Goal: Information Seeking & Learning: Learn about a topic

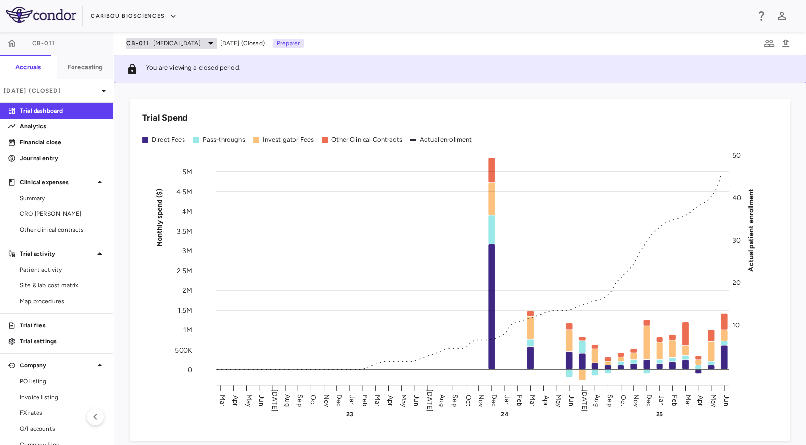
click at [160, 44] on span "[MEDICAL_DATA]" at bounding box center [176, 43] width 47 height 9
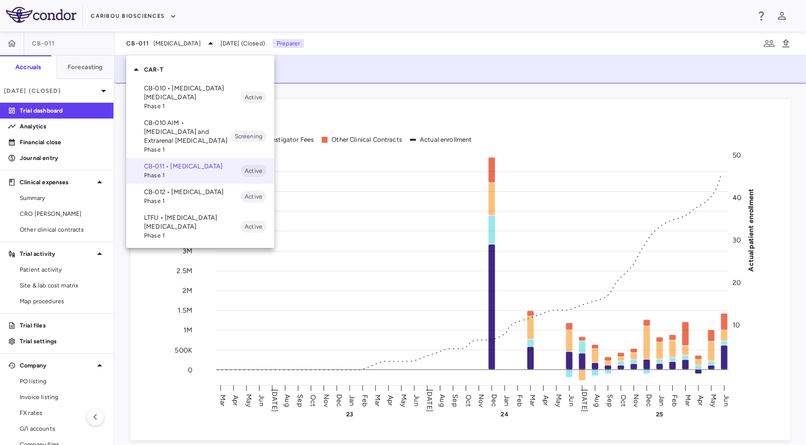
click at [173, 84] on p "CB-010 • [MEDICAL_DATA] [MEDICAL_DATA]" at bounding box center [192, 93] width 97 height 18
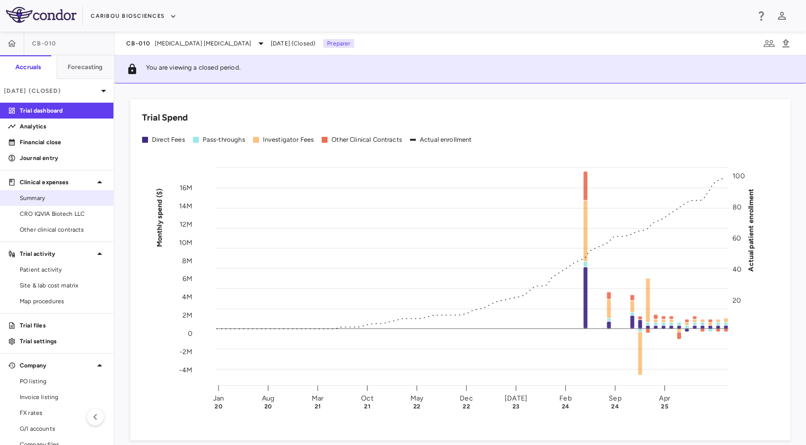
click at [52, 198] on span "Summary" at bounding box center [63, 197] width 86 height 9
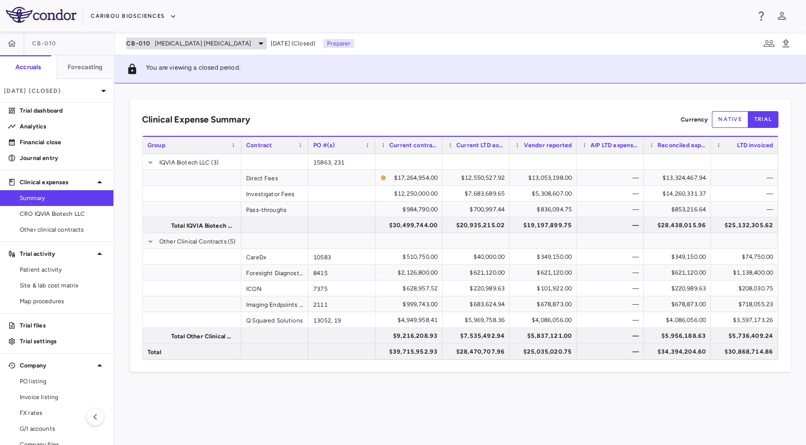
click at [195, 39] on span "[MEDICAL_DATA] [MEDICAL_DATA]" at bounding box center [203, 43] width 96 height 9
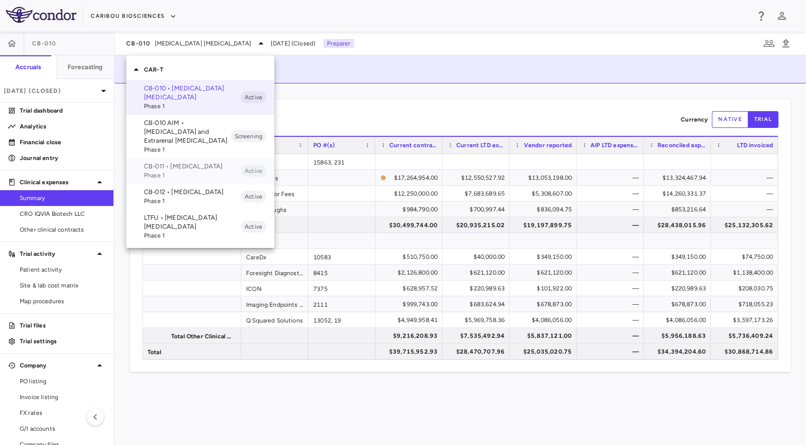
click at [175, 168] on p "CB-011 • [MEDICAL_DATA]" at bounding box center [192, 166] width 97 height 9
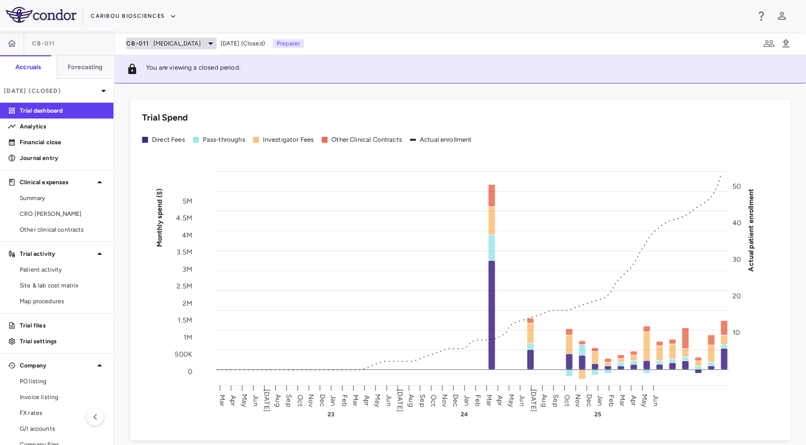
click at [189, 43] on span "[MEDICAL_DATA]" at bounding box center [176, 43] width 47 height 9
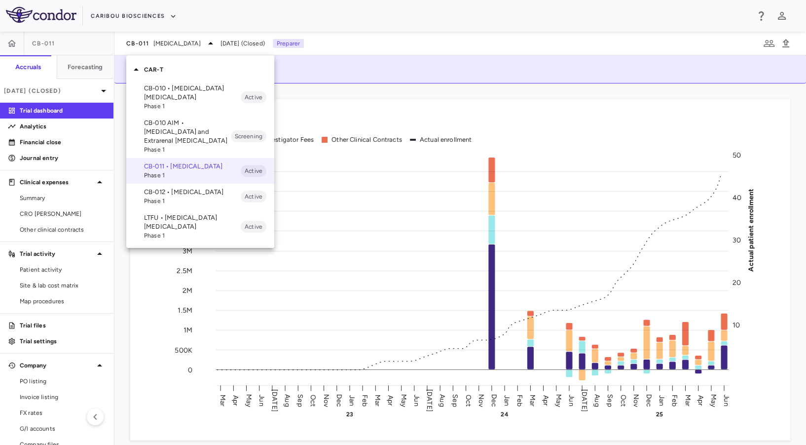
click at [179, 130] on p "CB-010 AIM • [MEDICAL_DATA] and Extrarenal [MEDICAL_DATA]" at bounding box center [187, 131] width 87 height 27
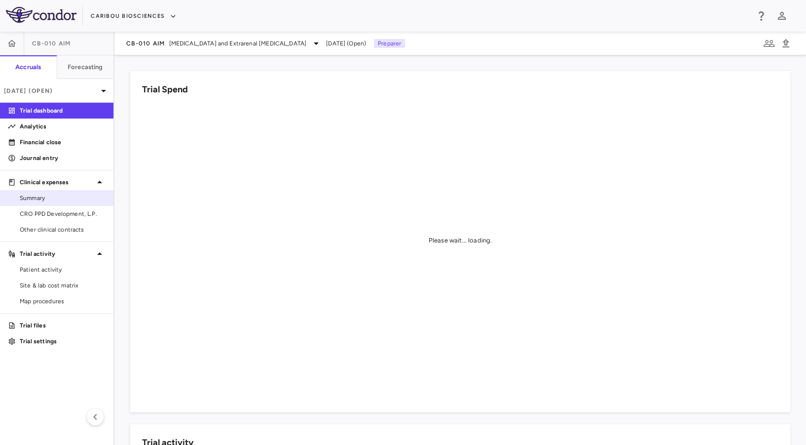
click at [35, 201] on span "Summary" at bounding box center [63, 197] width 86 height 9
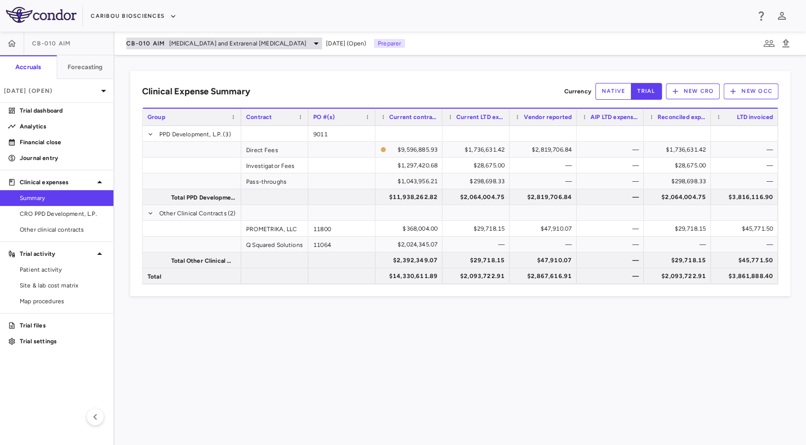
click at [149, 41] on span "CB-010 AIM" at bounding box center [145, 43] width 39 height 8
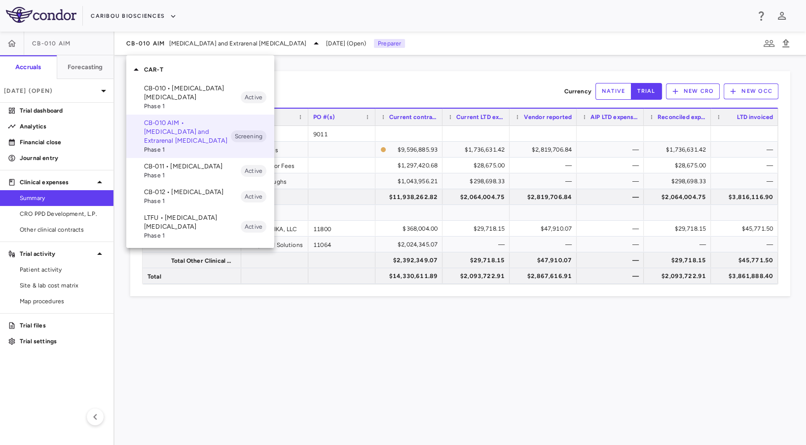
click at [339, 88] on div at bounding box center [403, 222] width 806 height 445
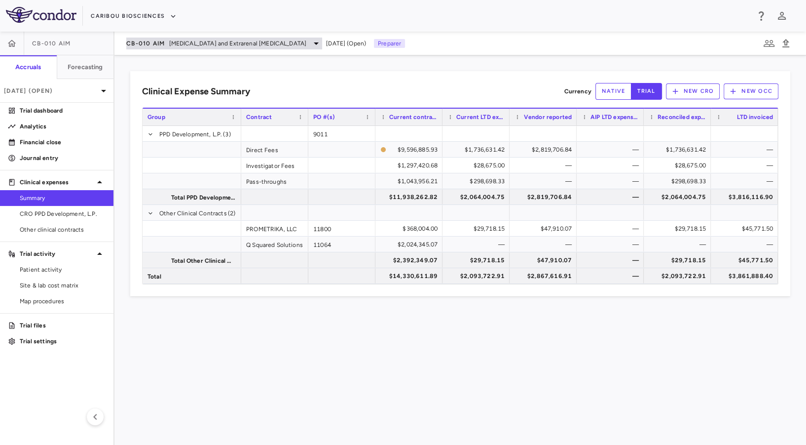
click at [191, 45] on span "[MEDICAL_DATA] and Extrarenal [MEDICAL_DATA]" at bounding box center [238, 43] width 138 height 9
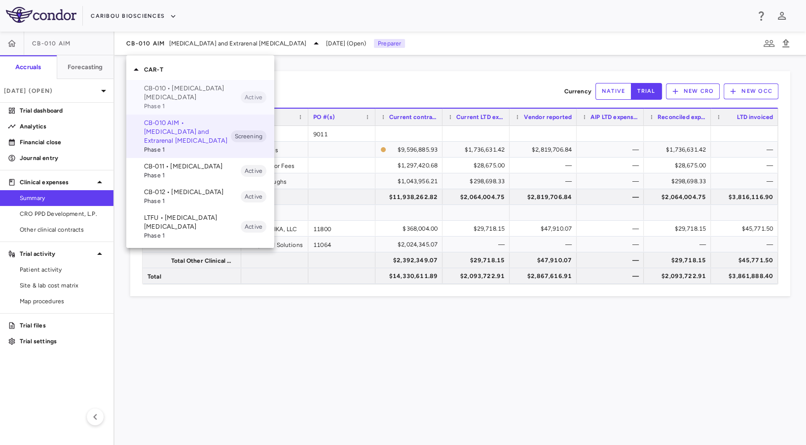
click at [180, 107] on span "Phase 1" at bounding box center [192, 106] width 97 height 9
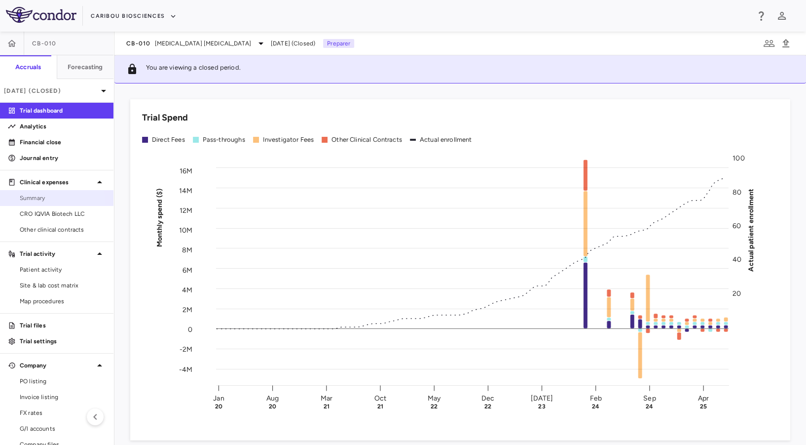
click at [43, 201] on span "Summary" at bounding box center [63, 197] width 86 height 9
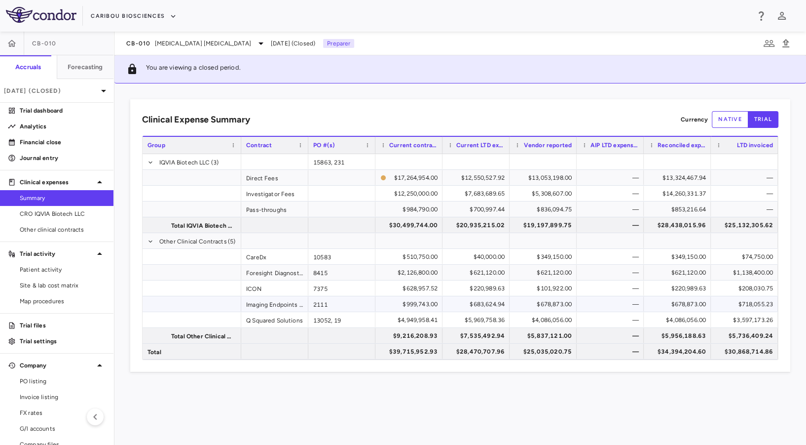
click at [319, 307] on div "2111" at bounding box center [341, 303] width 67 height 15
click at [44, 210] on span "CRO IQVIA Biotech LLC" at bounding box center [63, 213] width 86 height 9
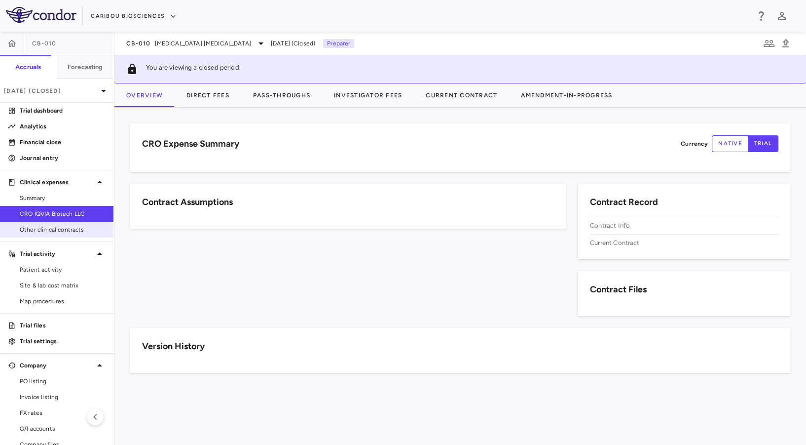
click at [47, 230] on span "Other clinical contracts" at bounding box center [63, 229] width 86 height 9
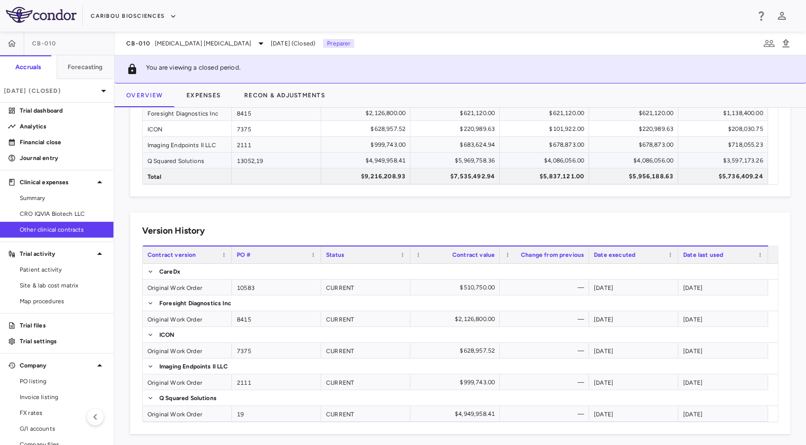
scroll to position [93, 0]
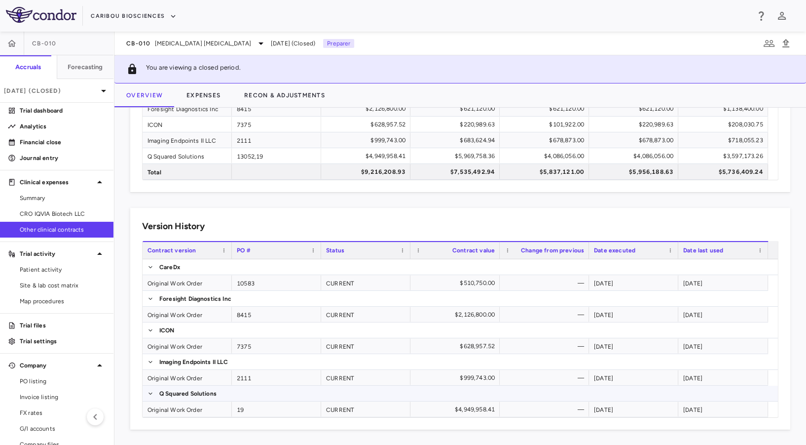
click at [249, 386] on span "Q Squared Solutions" at bounding box center [461, 392] width 636 height 15
click at [250, 377] on div "2111" at bounding box center [276, 377] width 89 height 15
click at [200, 375] on div "Original Work Order" at bounding box center [187, 377] width 89 height 15
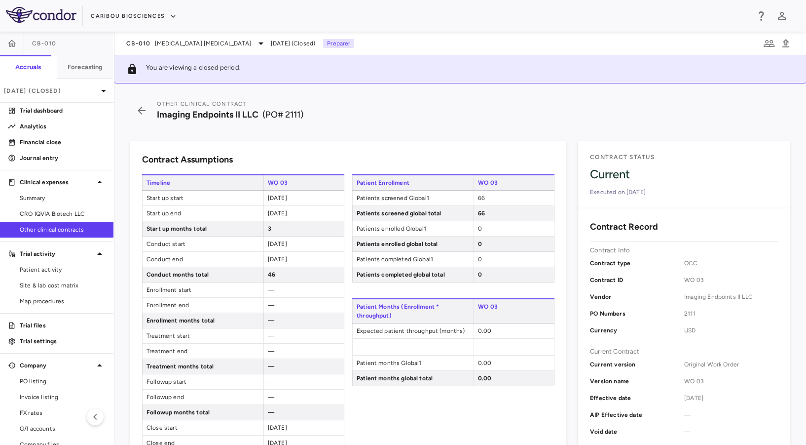
click at [539, 195] on div "66" at bounding box center [514, 198] width 80 height 15
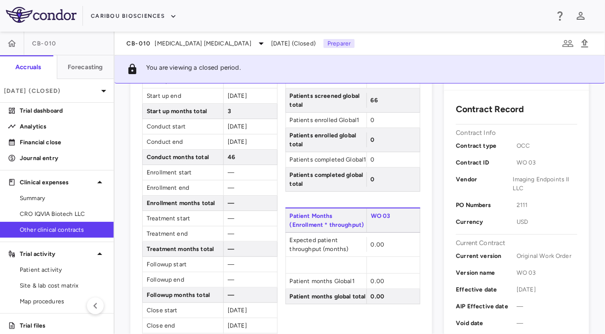
scroll to position [109, 0]
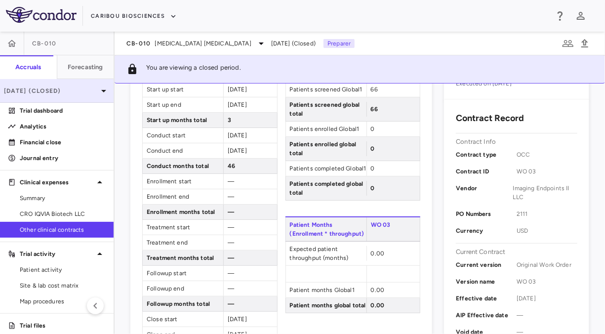
click at [37, 90] on p "[DATE] (Closed)" at bounding box center [51, 90] width 94 height 9
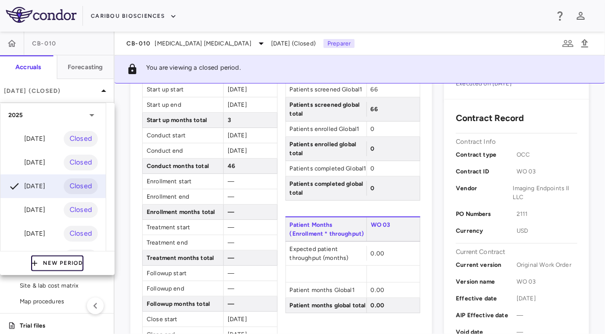
click at [50, 264] on button "New Period" at bounding box center [57, 263] width 52 height 16
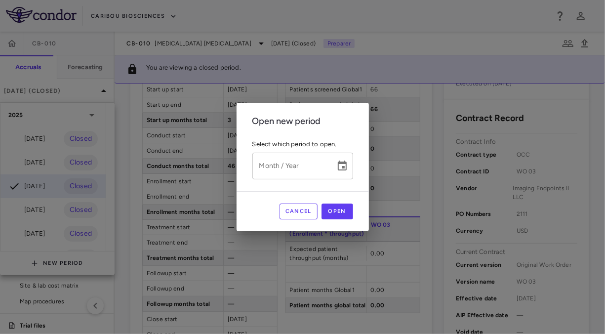
type input "*********"
click at [264, 169] on input "*********" at bounding box center [290, 166] width 76 height 26
click at [345, 165] on icon "Choose date" at bounding box center [342, 166] width 12 height 12
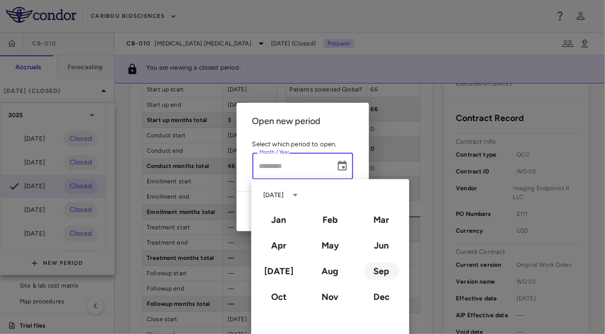
click at [388, 271] on button "Sep" at bounding box center [381, 271] width 36 height 18
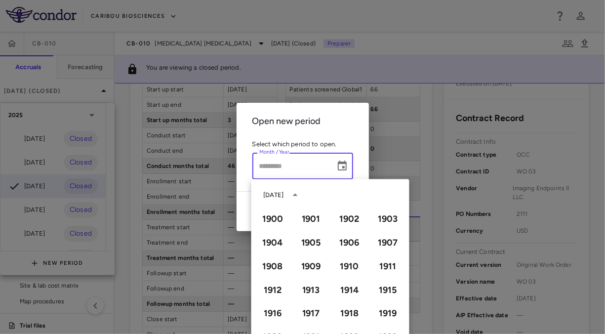
type input "**********"
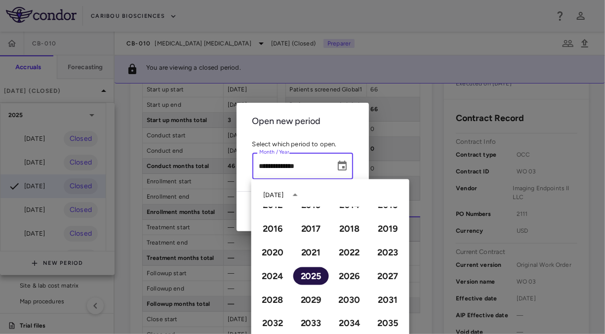
click at [306, 271] on button "2025" at bounding box center [311, 276] width 36 height 18
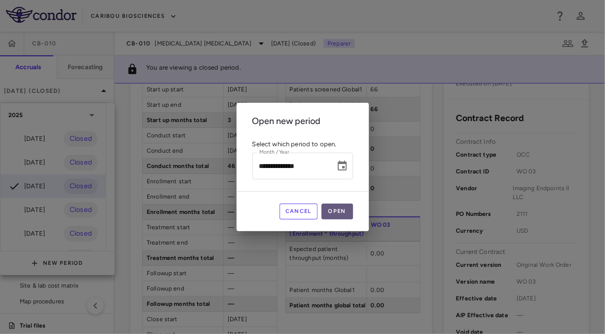
click at [337, 208] on button "Open" at bounding box center [337, 211] width 32 height 16
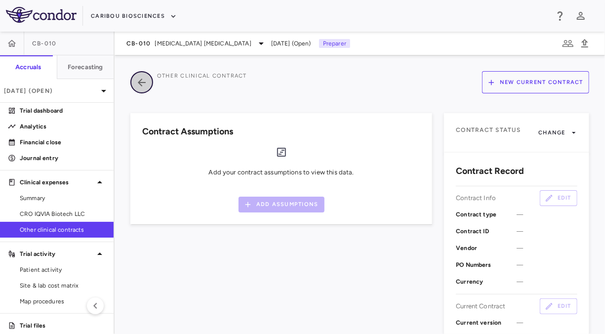
click at [149, 81] on icon "button" at bounding box center [142, 82] width 18 height 12
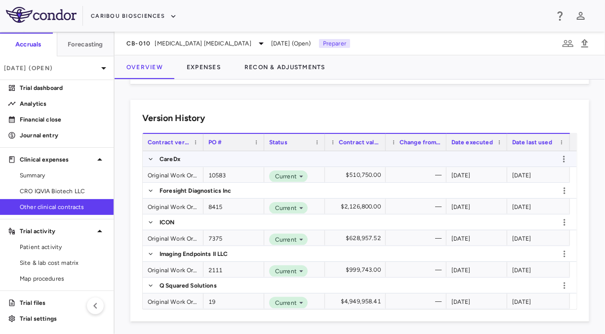
scroll to position [174, 0]
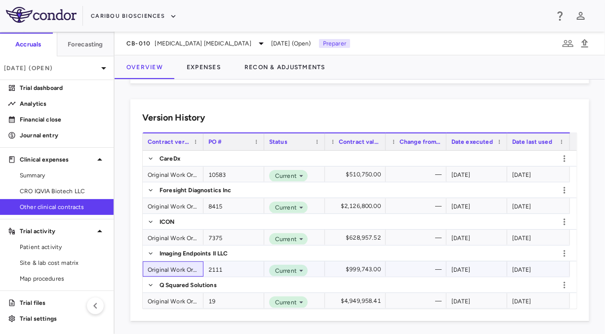
click at [180, 267] on div "Original Work Order" at bounding box center [173, 268] width 61 height 15
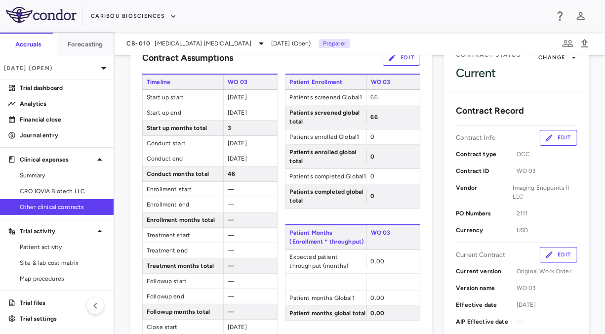
scroll to position [76, 0]
drag, startPoint x: 509, startPoint y: 212, endPoint x: 527, endPoint y: 209, distance: 18.5
click at [527, 209] on div "PO Numbers 2111" at bounding box center [516, 212] width 121 height 17
drag, startPoint x: 527, startPoint y: 209, endPoint x: 481, endPoint y: 181, distance: 53.8
click at [481, 181] on div "Vendor Imaging Endpoints II LLC" at bounding box center [516, 192] width 121 height 26
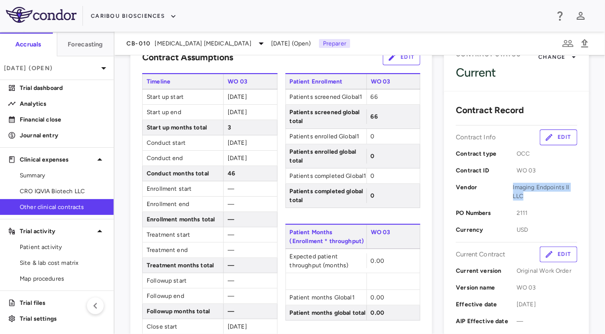
drag, startPoint x: 504, startPoint y: 189, endPoint x: 544, endPoint y: 203, distance: 42.5
click at [544, 203] on div "Vendor Imaging Endpoints II LLC" at bounding box center [516, 192] width 121 height 26
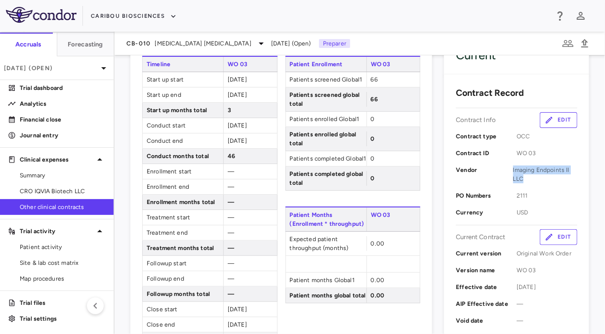
scroll to position [108, 0]
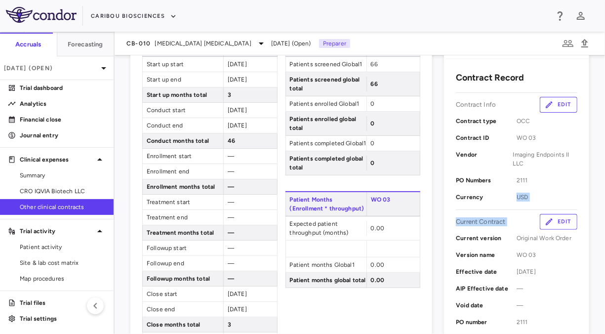
drag, startPoint x: 510, startPoint y: 195, endPoint x: 559, endPoint y: 215, distance: 52.7
click at [559, 215] on div "Contract Record Contract Info Edit Contract type OCC Contract ID WO 03 Vendor I…" at bounding box center [516, 264] width 145 height 411
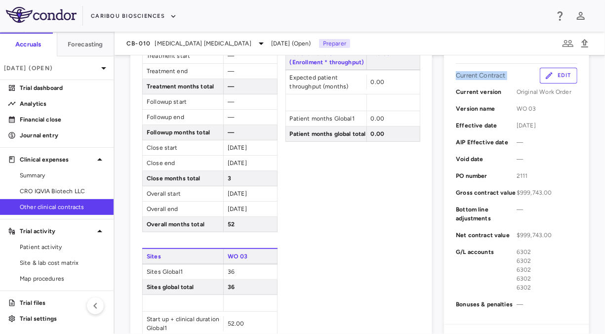
scroll to position [287, 0]
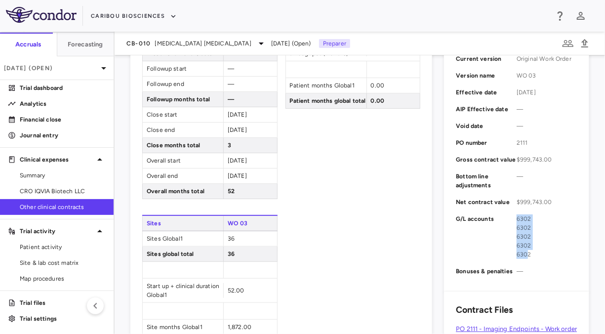
drag, startPoint x: 510, startPoint y: 217, endPoint x: 520, endPoint y: 256, distance: 39.6
click at [520, 256] on span "6302 6302 6302 6302 6302" at bounding box center [546, 236] width 61 height 44
click at [373, 240] on div "Patient Enrollment WO 03 Patients screened Global1 66 Patients screened global …" at bounding box center [352, 105] width 135 height 489
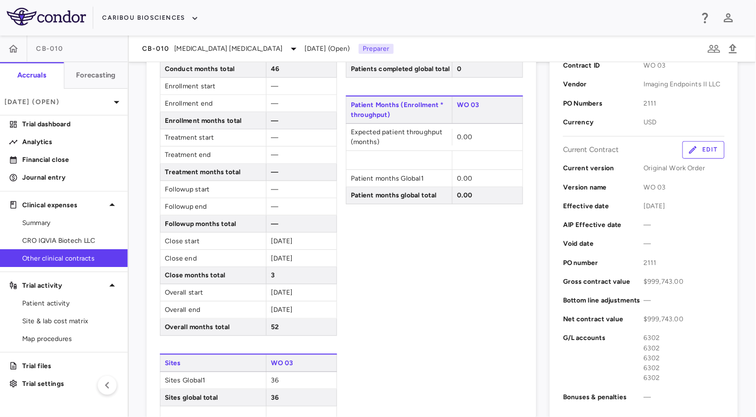
scroll to position [188, 0]
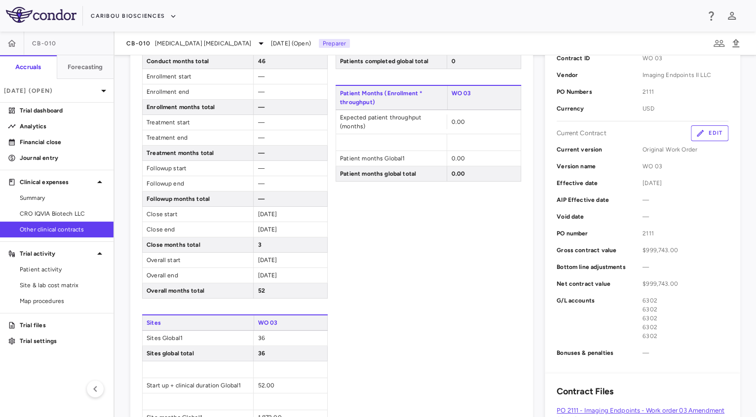
drag, startPoint x: 548, startPoint y: 7, endPoint x: 356, endPoint y: 197, distance: 270.5
click at [356, 197] on div "Patient Enrollment WO 03 Patients screened Global1 66 Patients screened global …" at bounding box center [429, 201] width 186 height 480
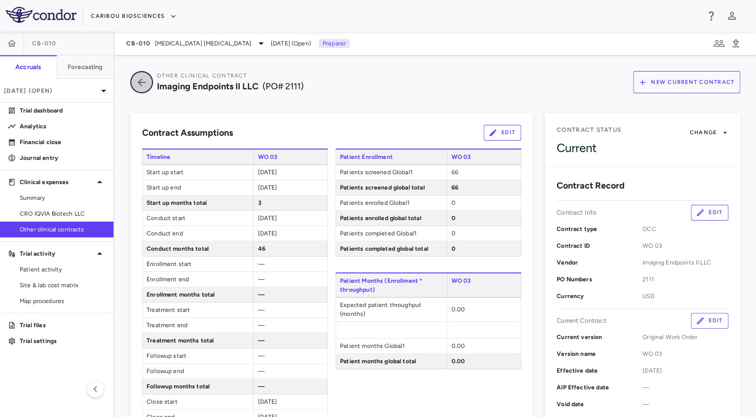
click at [143, 86] on icon "button" at bounding box center [142, 82] width 18 height 12
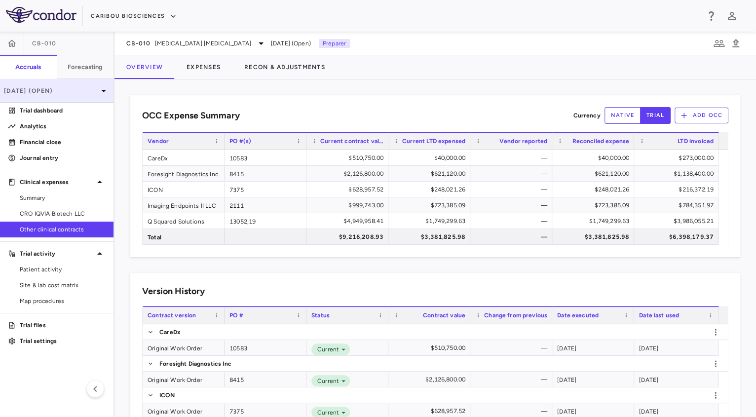
click at [73, 93] on p "[DATE] (Open)" at bounding box center [51, 90] width 94 height 9
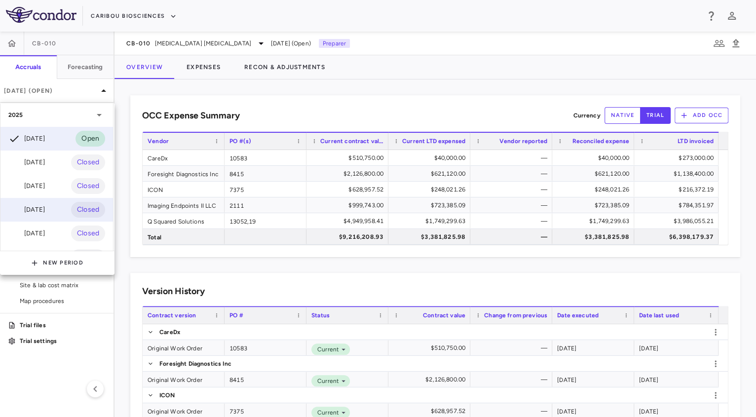
click at [45, 205] on div "[DATE]" at bounding box center [26, 210] width 37 height 12
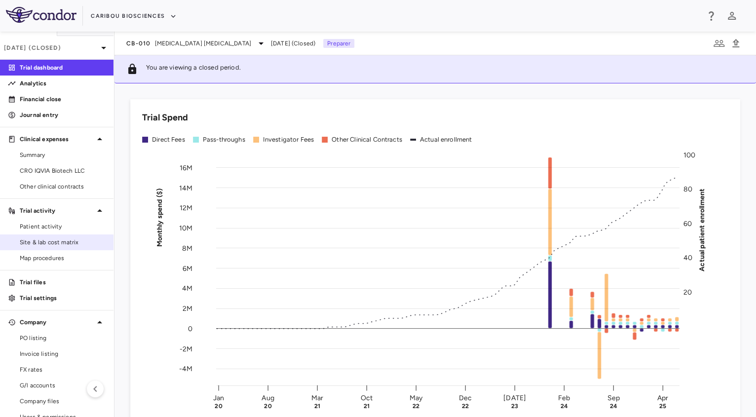
scroll to position [58, 0]
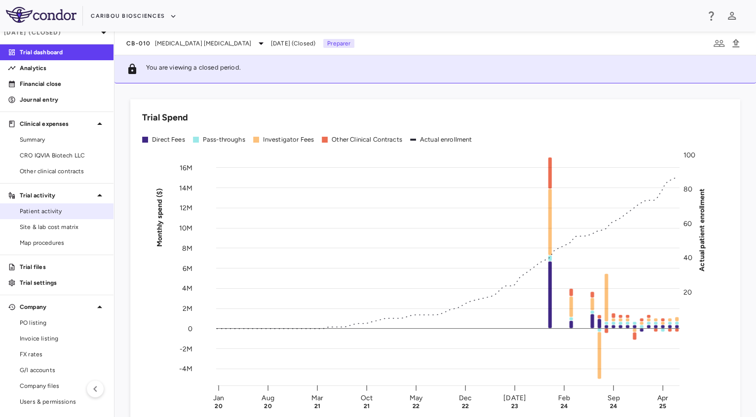
click at [48, 212] on span "Patient activity" at bounding box center [63, 211] width 86 height 9
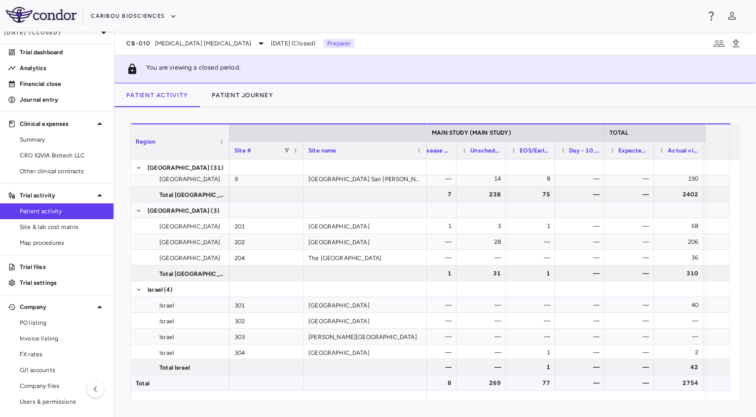
click at [485, 385] on div "269" at bounding box center [483, 383] width 36 height 16
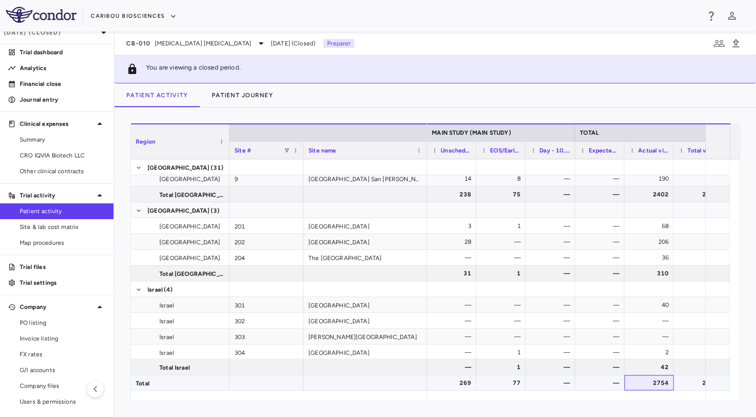
click at [660, 385] on div "2754" at bounding box center [651, 383] width 36 height 16
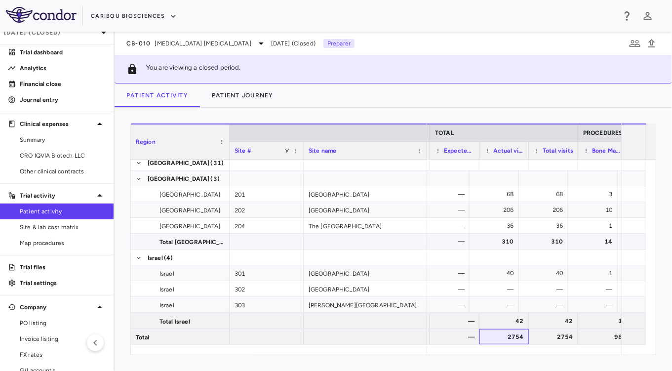
scroll to position [0, 2879]
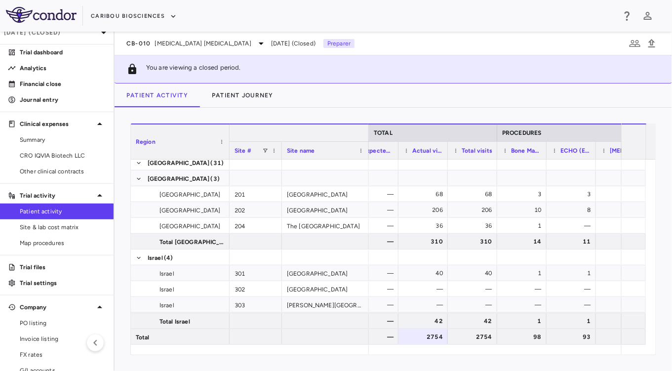
drag, startPoint x: 425, startPoint y: 132, endPoint x: 366, endPoint y: 145, distance: 60.1
click at [366, 145] on div "Region Site # Site name" at bounding box center [250, 141] width 238 height 36
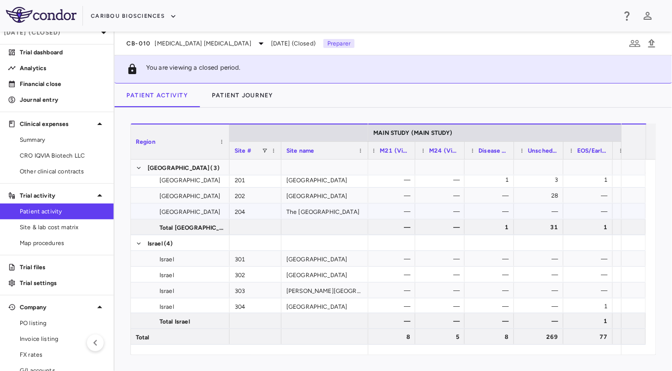
scroll to position [0, 2668]
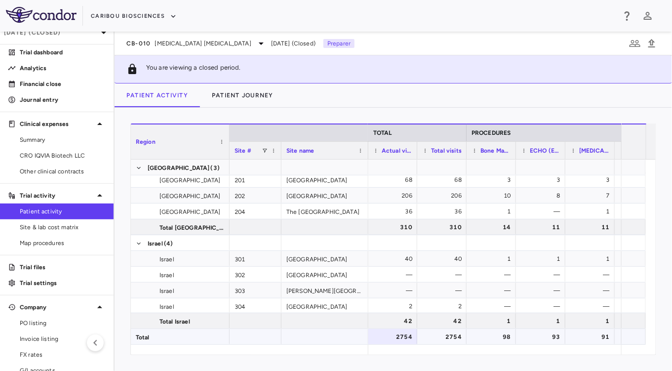
click at [501, 342] on div "98" at bounding box center [493, 337] width 36 height 16
click at [541, 333] on div "93" at bounding box center [543, 337] width 36 height 16
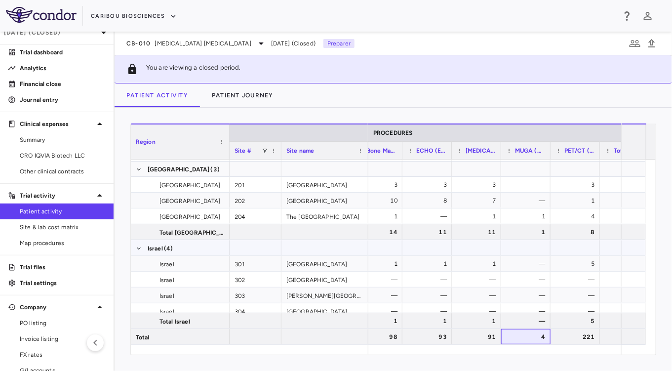
scroll to position [519, 0]
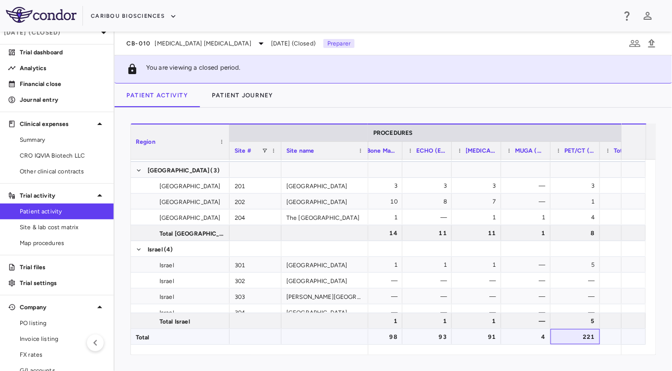
click at [585, 337] on div "221" at bounding box center [577, 337] width 36 height 16
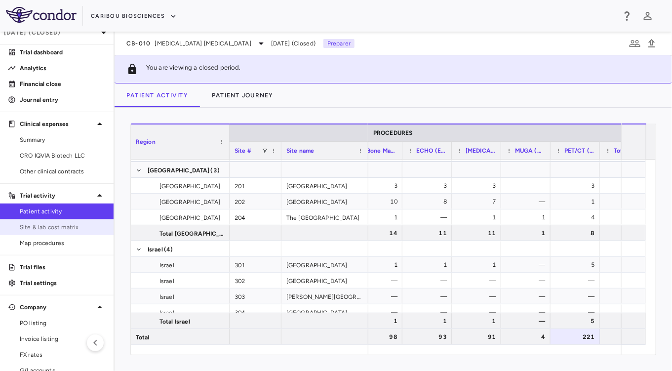
click at [62, 221] on link "Site & lab cost matrix" at bounding box center [57, 227] width 114 height 15
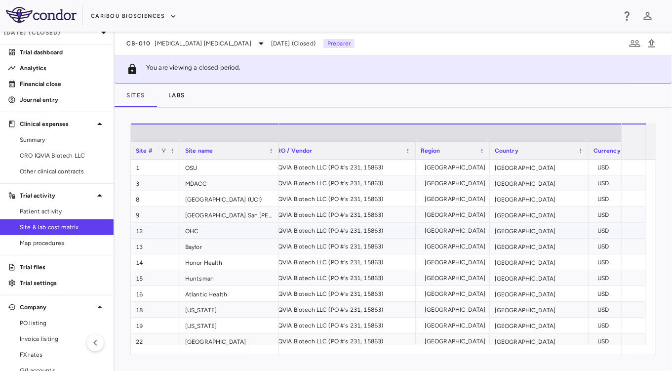
scroll to position [0, 39]
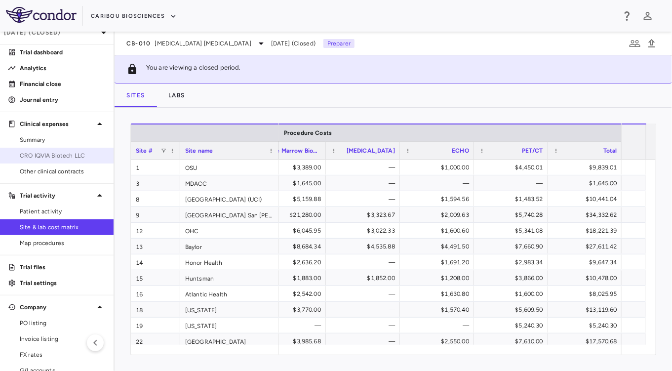
click at [57, 156] on span "CRO IQVIA Biotech LLC" at bounding box center [63, 155] width 86 height 9
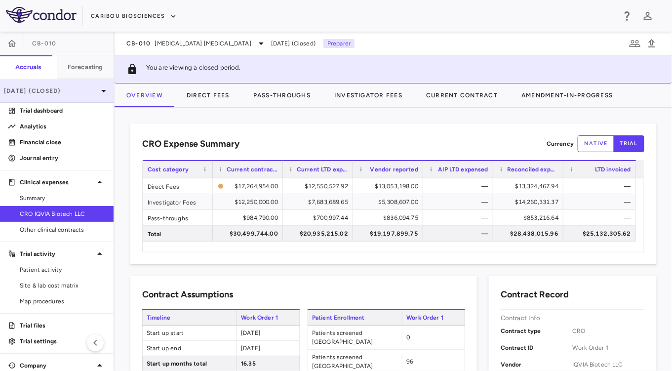
click at [36, 89] on p "[DATE] (Closed)" at bounding box center [51, 90] width 94 height 9
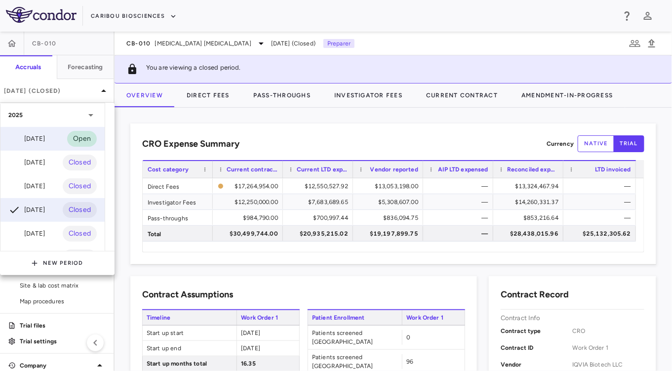
click at [53, 144] on div "[DATE] Open" at bounding box center [52, 139] width 104 height 24
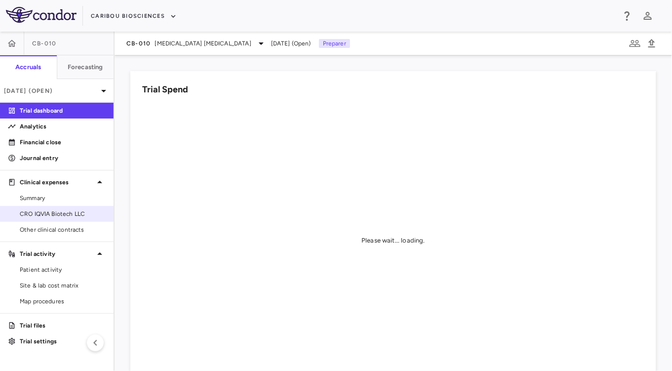
click at [45, 209] on span "CRO IQVIA Biotech LLC" at bounding box center [63, 213] width 86 height 9
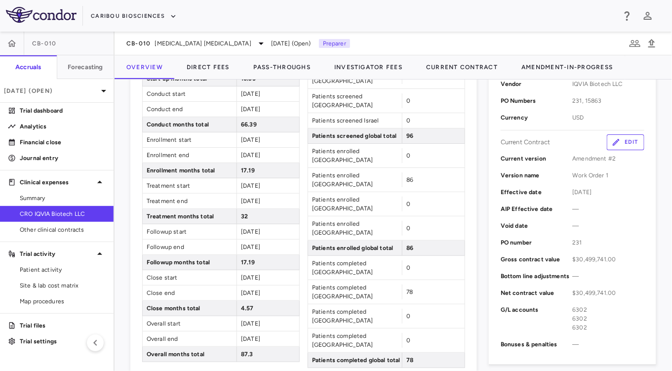
scroll to position [260, 0]
click at [611, 139] on icon "button" at bounding box center [615, 141] width 9 height 9
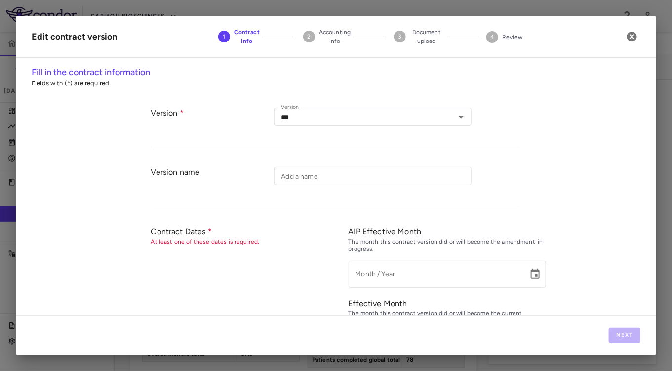
type input "**********"
type input "*********"
type input "**********"
type input "***"
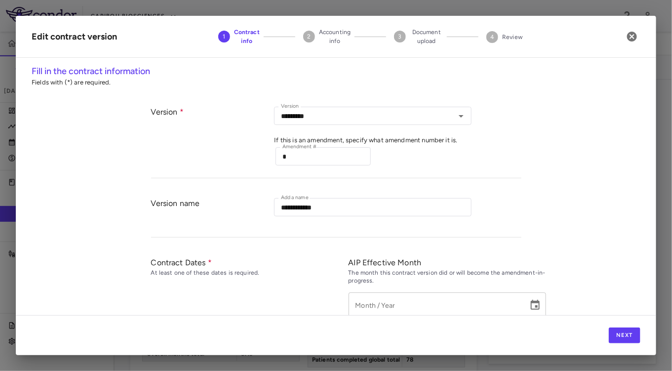
scroll to position [0, 0]
click at [622, 337] on button "Next" at bounding box center [625, 335] width 32 height 16
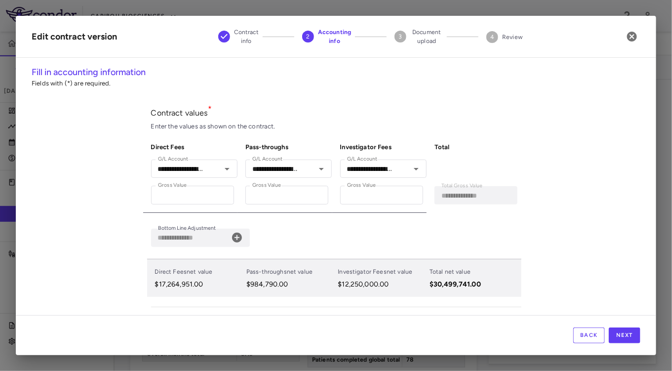
scroll to position [85, 0]
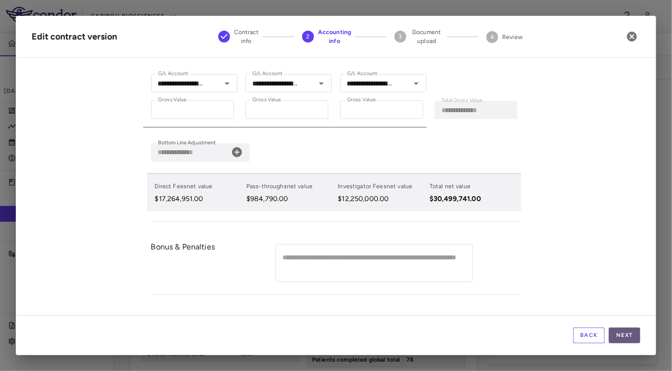
click at [629, 338] on button "Next" at bounding box center [625, 335] width 32 height 16
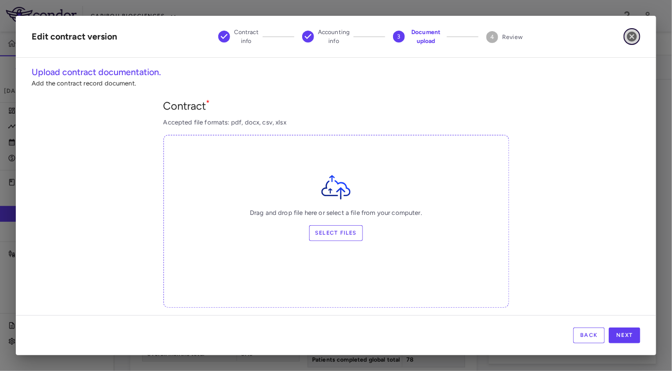
click at [634, 31] on icon "button" at bounding box center [632, 37] width 12 height 12
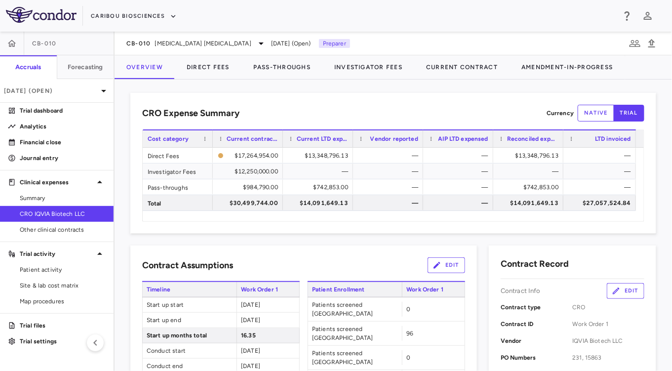
scroll to position [0, 0]
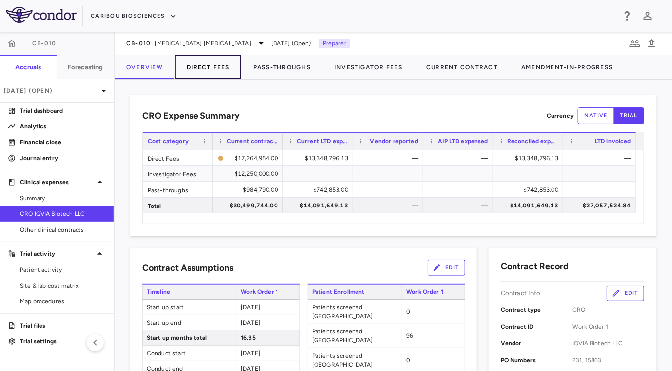
click at [205, 67] on button "Direct Fees" at bounding box center [208, 67] width 67 height 24
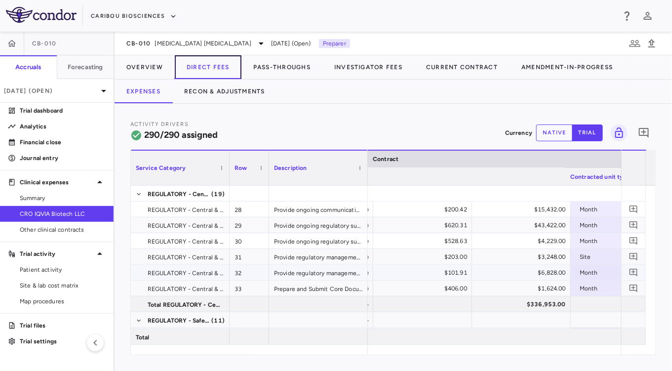
scroll to position [0, 430]
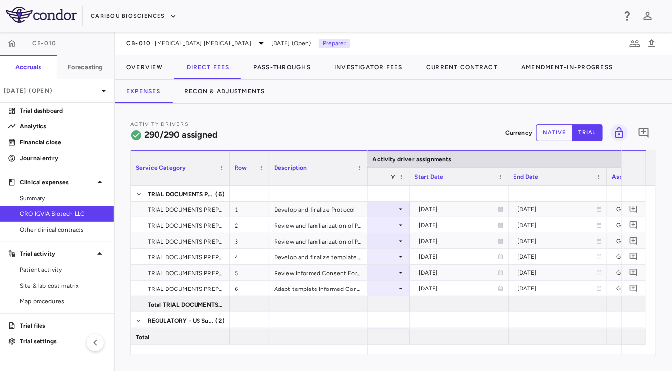
drag, startPoint x: 147, startPoint y: 136, endPoint x: 191, endPoint y: 141, distance: 44.7
click at [191, 141] on h6 "290/290 assigned" at bounding box center [181, 134] width 74 height 13
drag, startPoint x: 214, startPoint y: 133, endPoint x: 134, endPoint y: 133, distance: 79.5
click at [134, 133] on div "290/290 assigned" at bounding box center [173, 134] width 87 height 13
click at [137, 135] on icon at bounding box center [136, 135] width 12 height 12
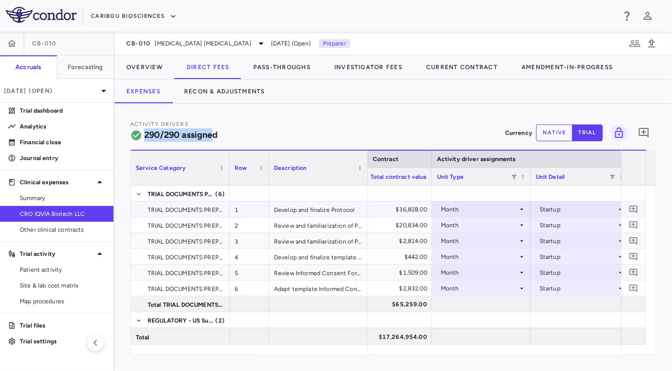
click at [479, 210] on div "Month" at bounding box center [479, 209] width 77 height 16
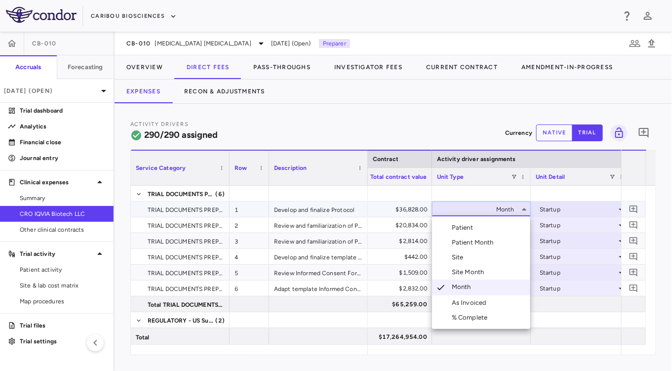
click at [558, 209] on div at bounding box center [336, 185] width 672 height 371
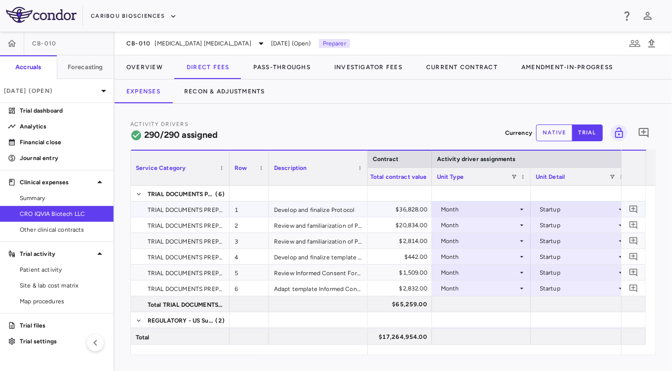
click at [558, 209] on div "Startup" at bounding box center [577, 209] width 77 height 16
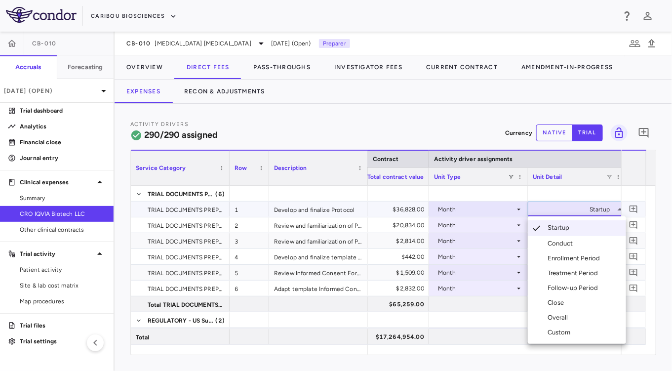
click at [391, 128] on div at bounding box center [336, 185] width 672 height 371
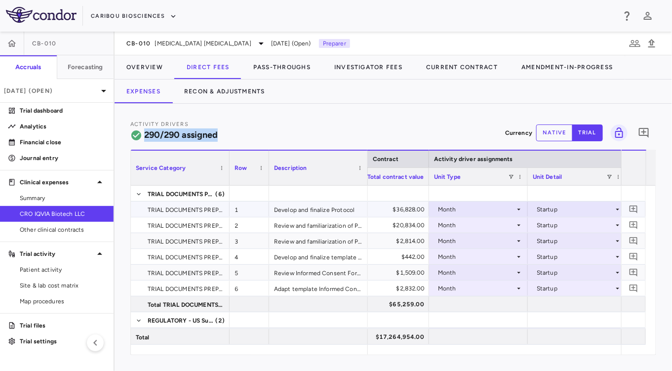
drag, startPoint x: 146, startPoint y: 134, endPoint x: 219, endPoint y: 135, distance: 73.0
click at [219, 135] on div "Activity Drivers 290/290 assigned Currency native trial 0" at bounding box center [393, 132] width 526 height 26
drag, startPoint x: 219, startPoint y: 135, endPoint x: 329, endPoint y: 127, distance: 110.3
click at [329, 127] on div "Activity Drivers 290/290 assigned Currency native trial 0" at bounding box center [393, 132] width 526 height 26
drag, startPoint x: 147, startPoint y: 131, endPoint x: 206, endPoint y: 130, distance: 59.2
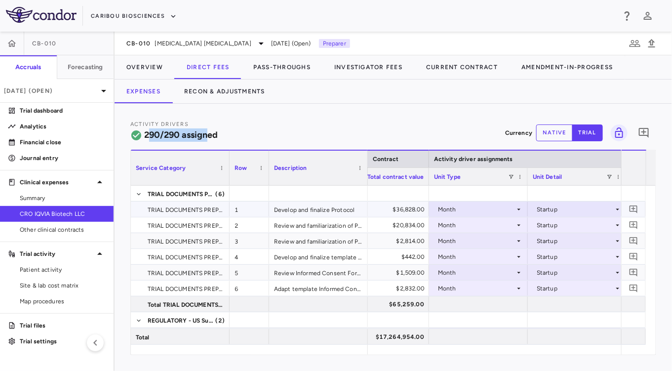
click at [206, 130] on h6 "290/290 assigned" at bounding box center [181, 134] width 74 height 13
drag, startPoint x: 206, startPoint y: 130, endPoint x: 267, endPoint y: 77, distance: 80.8
click at [305, 76] on button "Pass-Throughs" at bounding box center [281, 67] width 81 height 24
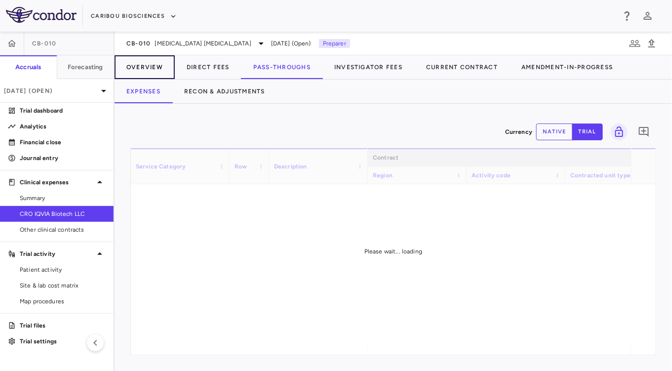
click at [147, 64] on button "Overview" at bounding box center [144, 67] width 60 height 24
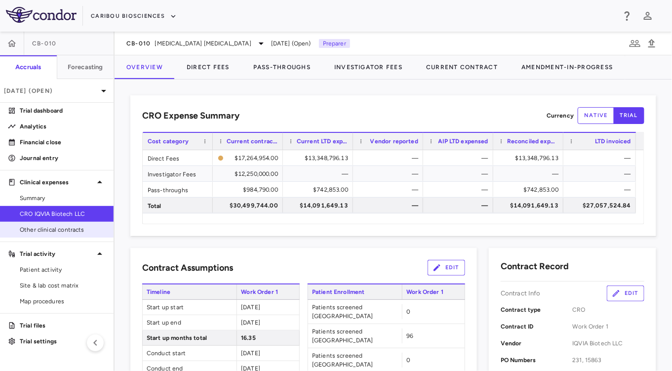
click at [76, 231] on span "Other clinical contracts" at bounding box center [63, 229] width 86 height 9
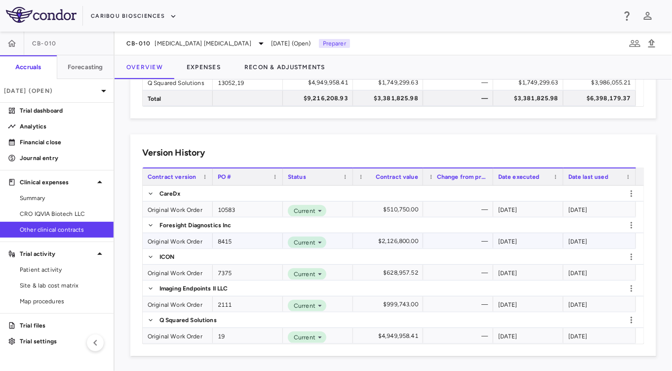
click at [177, 242] on div "Original Work Order" at bounding box center [178, 240] width 70 height 15
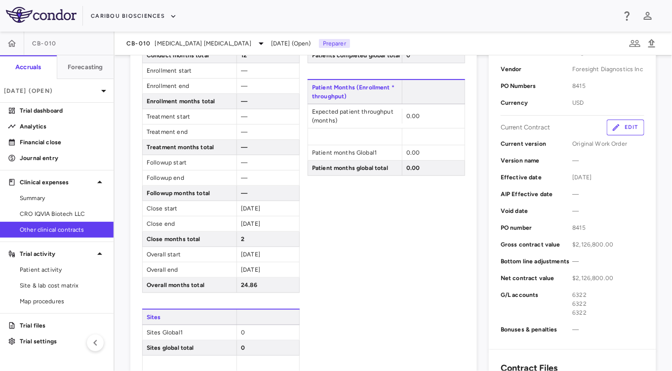
click at [619, 124] on button "Edit" at bounding box center [626, 127] width 38 height 16
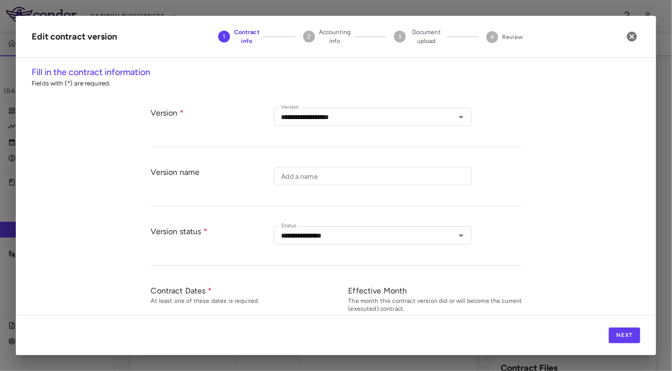
type input "**********"
type input "****"
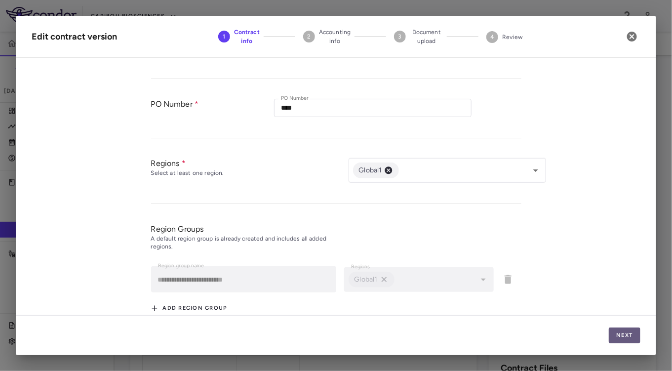
click at [633, 338] on button "Next" at bounding box center [625, 335] width 32 height 16
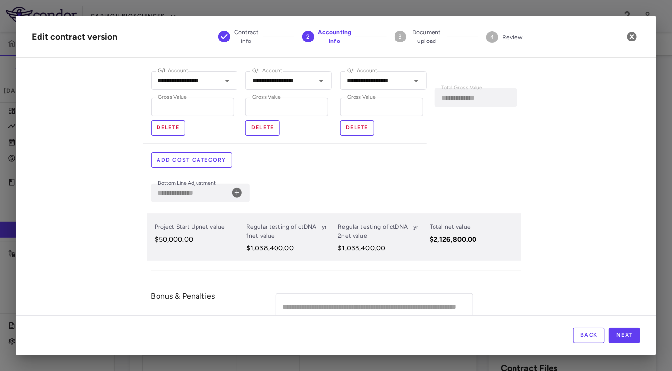
scroll to position [5, 0]
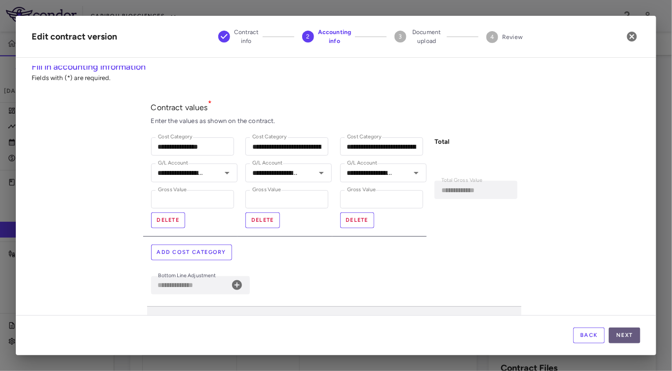
click at [622, 331] on button "Next" at bounding box center [625, 335] width 32 height 16
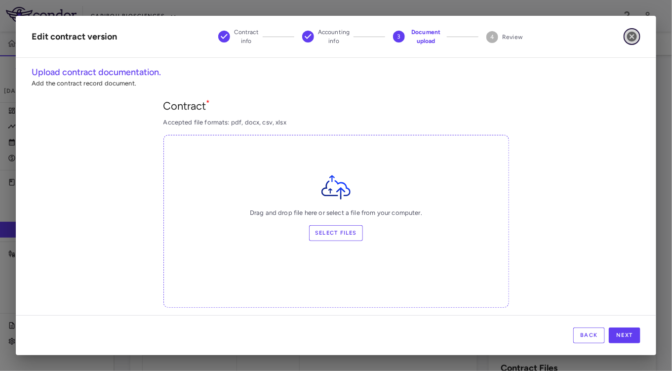
click at [629, 38] on icon "button" at bounding box center [632, 37] width 10 height 10
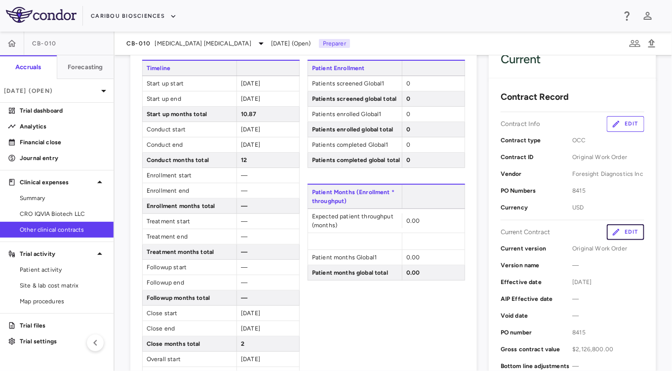
scroll to position [0, 0]
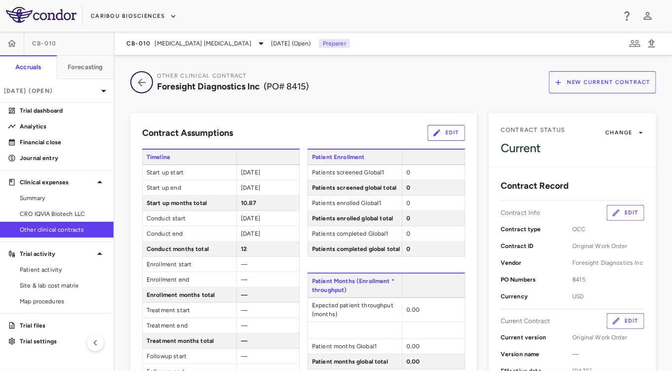
click at [150, 82] on icon "button" at bounding box center [142, 82] width 18 height 12
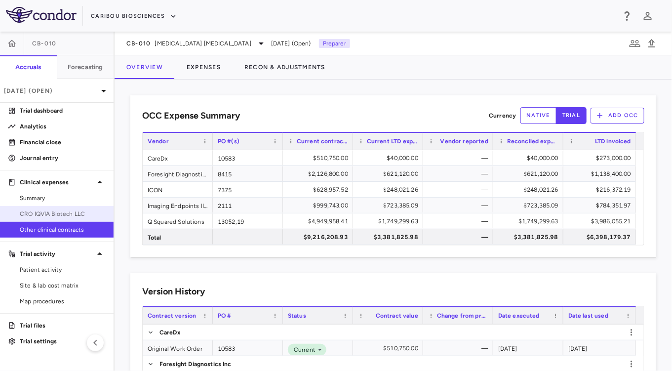
click at [75, 212] on span "CRO IQVIA Biotech LLC" at bounding box center [63, 213] width 86 height 9
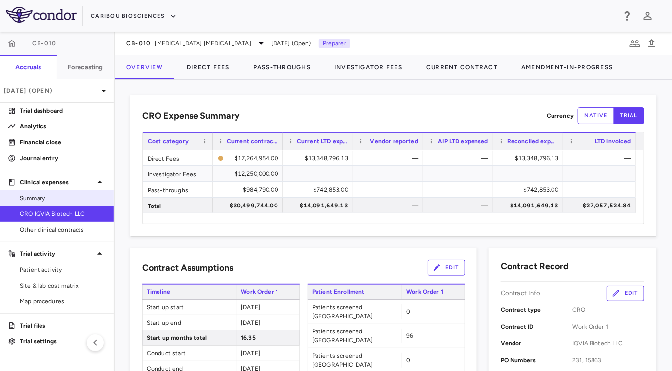
click at [63, 201] on span "Summary" at bounding box center [63, 197] width 86 height 9
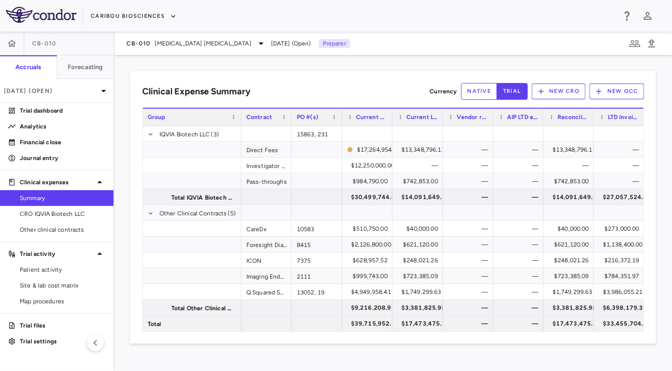
click at [606, 94] on button "New OCC" at bounding box center [616, 91] width 55 height 16
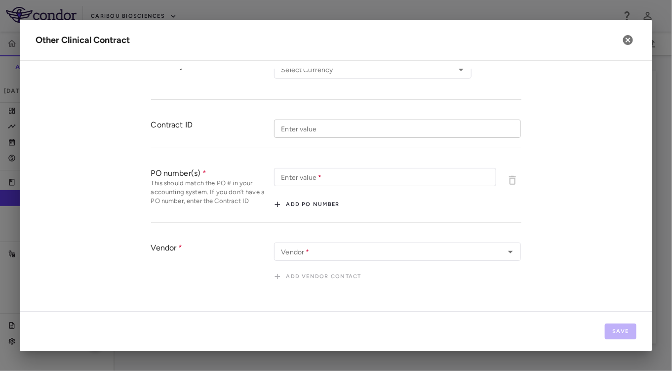
scroll to position [50, 0]
click at [632, 46] on button "button" at bounding box center [627, 40] width 17 height 17
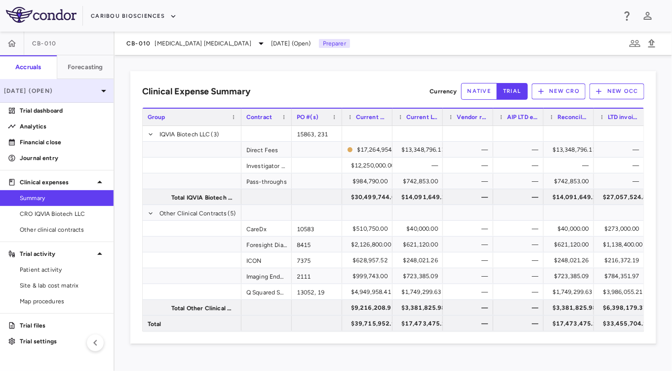
click at [91, 91] on p "[DATE] (Open)" at bounding box center [51, 90] width 94 height 9
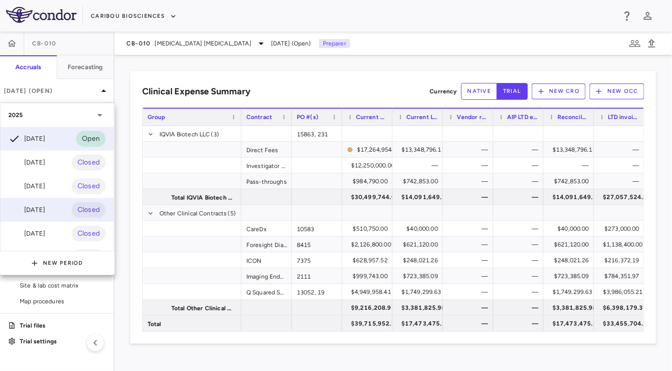
click at [43, 210] on div "[DATE]" at bounding box center [26, 210] width 37 height 12
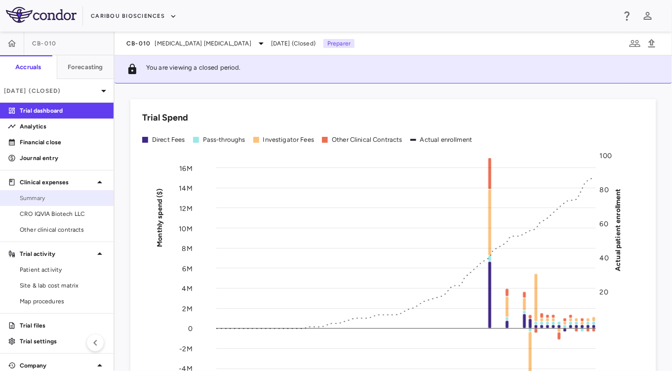
click at [40, 200] on span "Summary" at bounding box center [63, 197] width 86 height 9
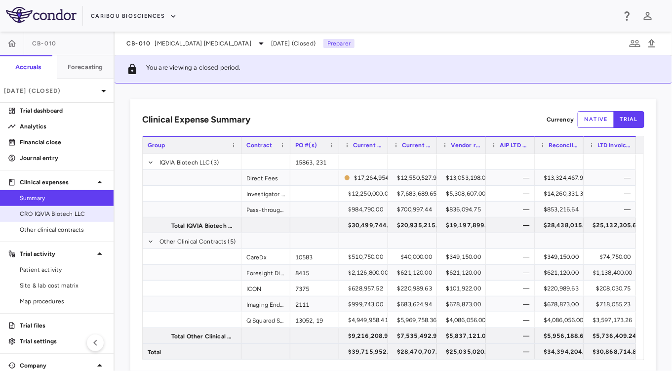
click at [56, 212] on span "CRO IQVIA Biotech LLC" at bounding box center [63, 213] width 86 height 9
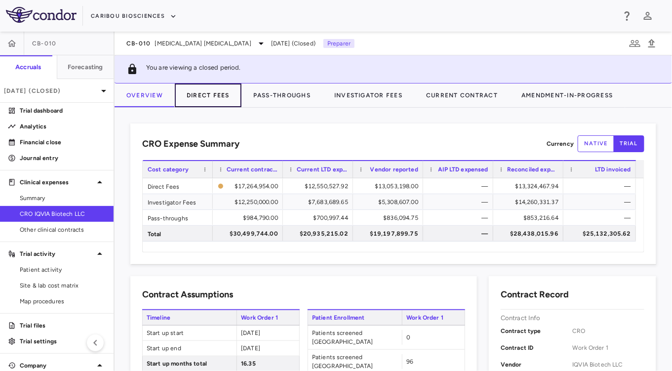
click at [222, 102] on button "Direct Fees" at bounding box center [208, 95] width 67 height 24
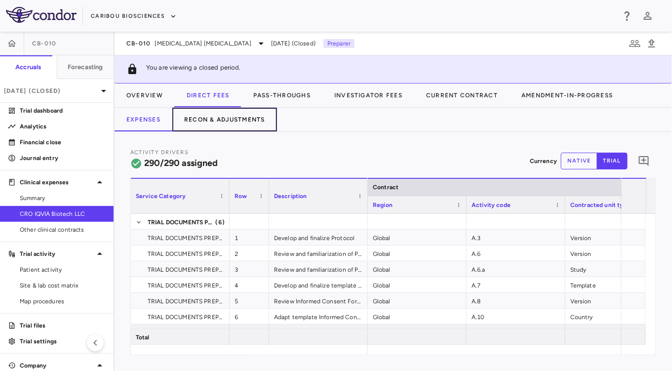
click at [238, 124] on button "Recon & Adjustments" at bounding box center [224, 120] width 105 height 24
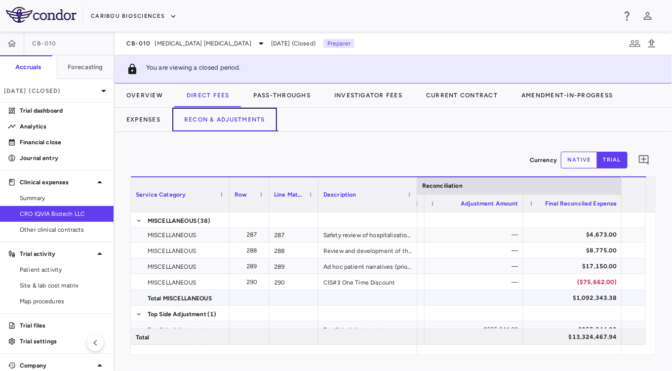
scroll to position [5275, 0]
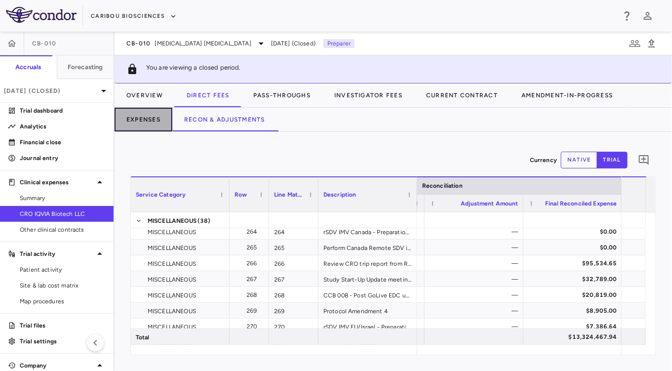
click at [145, 122] on button "Expenses" at bounding box center [143, 120] width 58 height 24
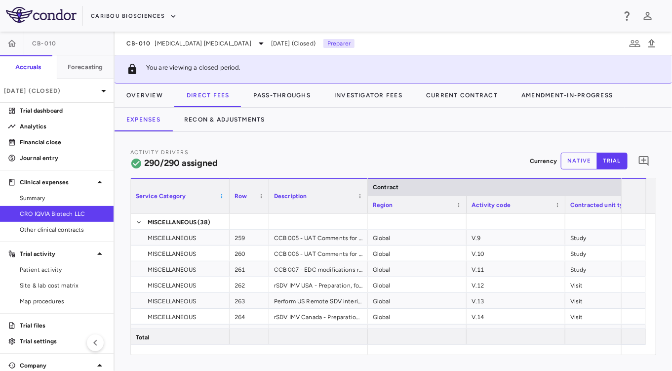
click at [220, 193] on span at bounding box center [222, 196] width 6 height 6
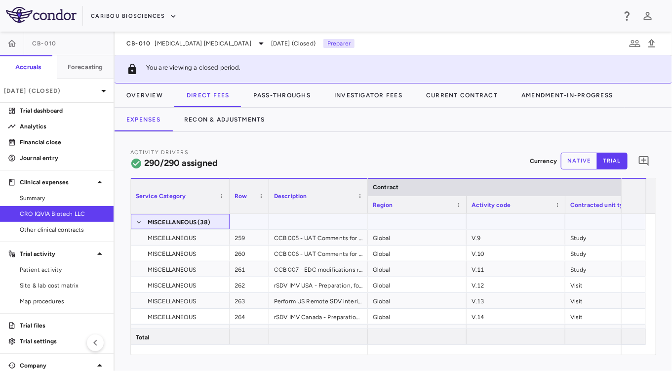
click at [196, 215] on span "MISCELLANEOUS" at bounding box center [172, 222] width 49 height 16
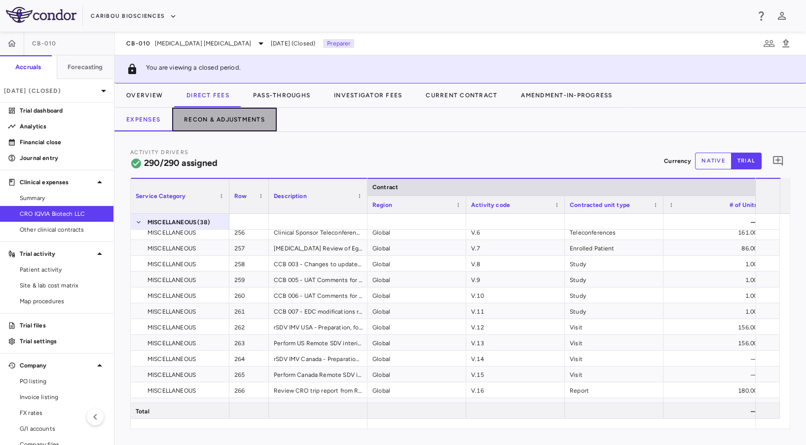
click at [228, 123] on button "Recon & Adjustments" at bounding box center [224, 120] width 105 height 24
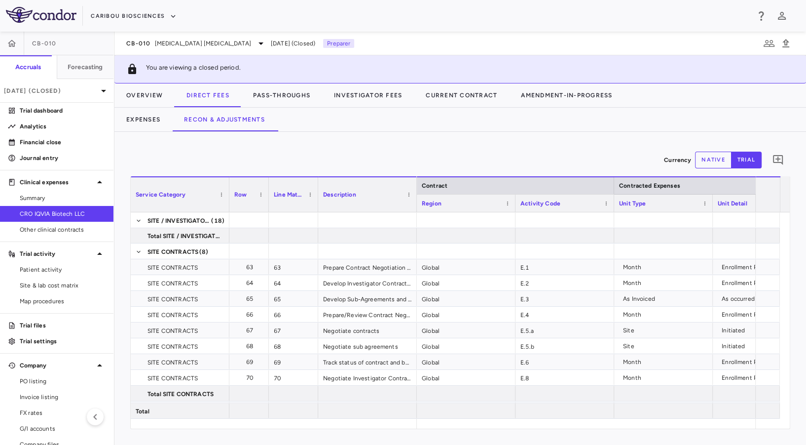
click at [458, 428] on div "Service Category Drag here to set column labels Service Category Row" at bounding box center [460, 302] width 660 height 253
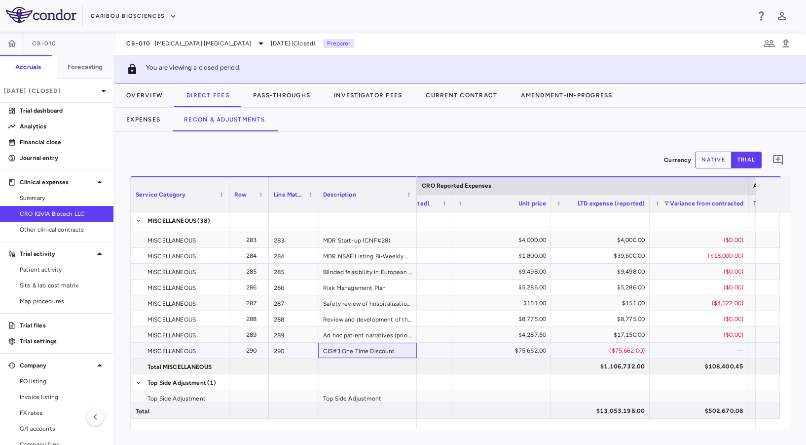
click at [360, 353] on div "CIS#3 One Time Discount" at bounding box center [367, 350] width 99 height 15
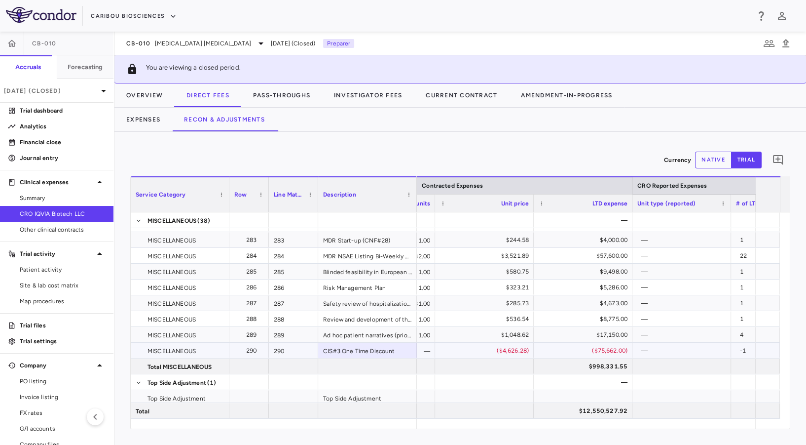
click at [610, 352] on div "($75,662.00)" at bounding box center [585, 351] width 85 height 16
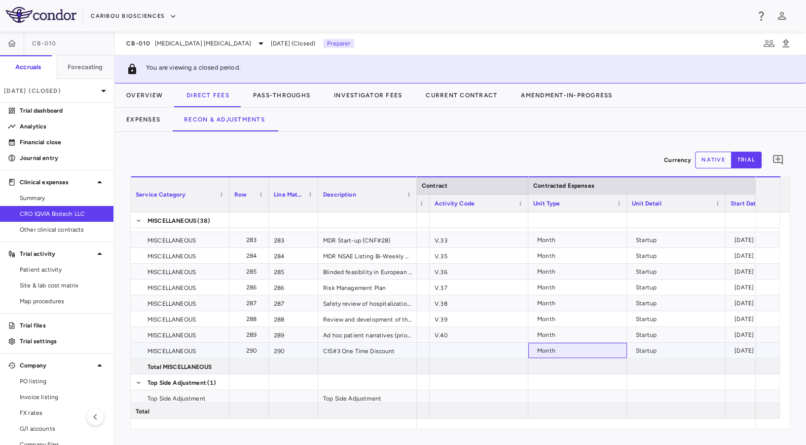
click at [580, 353] on div "Month" at bounding box center [579, 351] width 85 height 16
click at [653, 348] on div "Startup" at bounding box center [678, 351] width 85 height 16
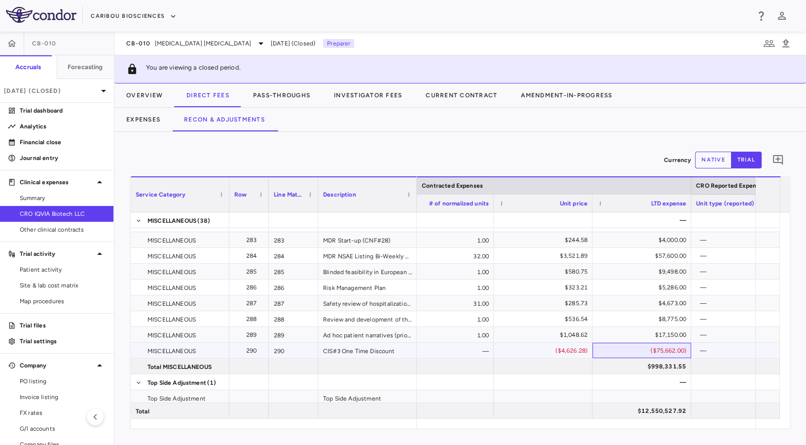
click at [649, 347] on div "($75,662.00)" at bounding box center [644, 351] width 85 height 16
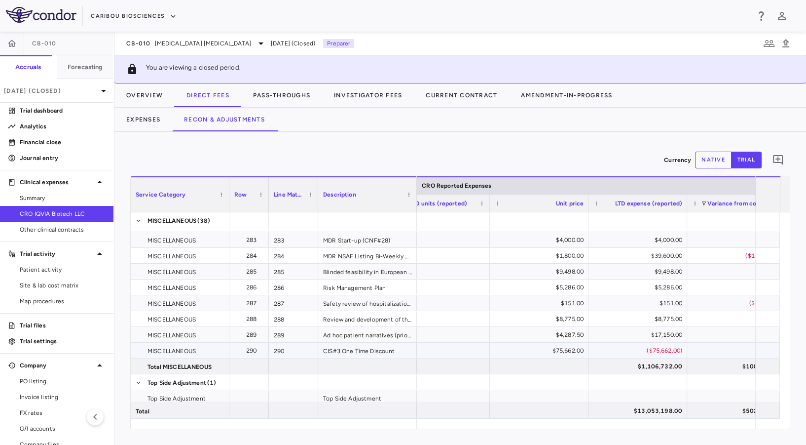
click at [669, 349] on div "($75,662.00)" at bounding box center [640, 351] width 85 height 16
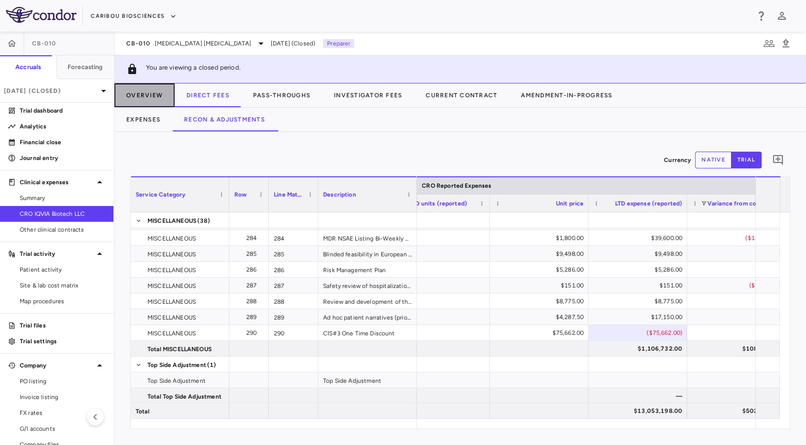
click at [140, 95] on button "Overview" at bounding box center [144, 95] width 60 height 24
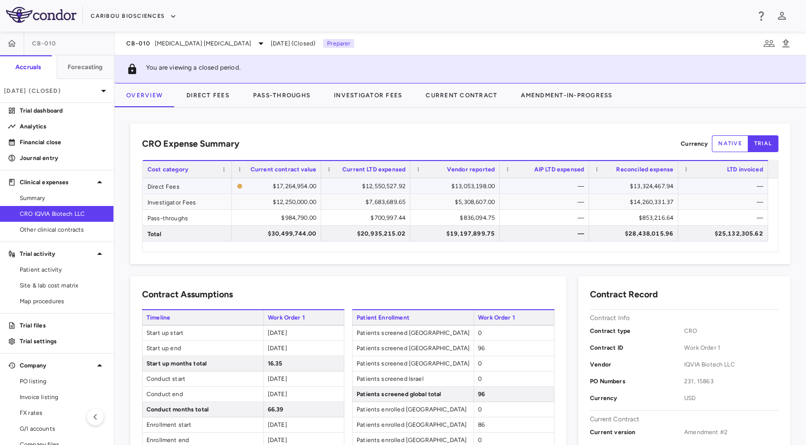
click at [452, 188] on div "$13,053,198.00" at bounding box center [458, 186] width 76 height 16
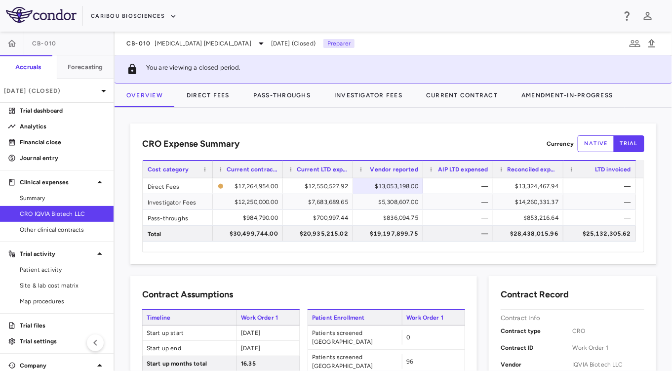
click at [415, 138] on div "CRO Expense Summary Currency native trial" at bounding box center [393, 143] width 502 height 17
click at [385, 204] on div "$5,308,607.00" at bounding box center [390, 202] width 56 height 16
click at [393, 214] on div "$836,094.75" at bounding box center [390, 218] width 56 height 16
click at [403, 199] on div "$5,308,607.00" at bounding box center [390, 202] width 56 height 16
click at [385, 219] on div "$836,094.75" at bounding box center [390, 218] width 56 height 16
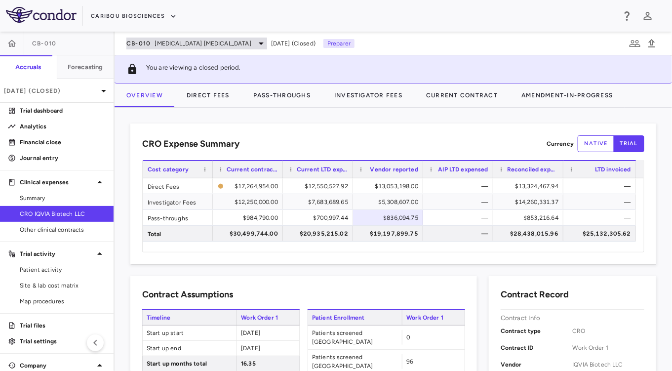
click at [197, 41] on span "[MEDICAL_DATA] [MEDICAL_DATA]" at bounding box center [203, 43] width 96 height 9
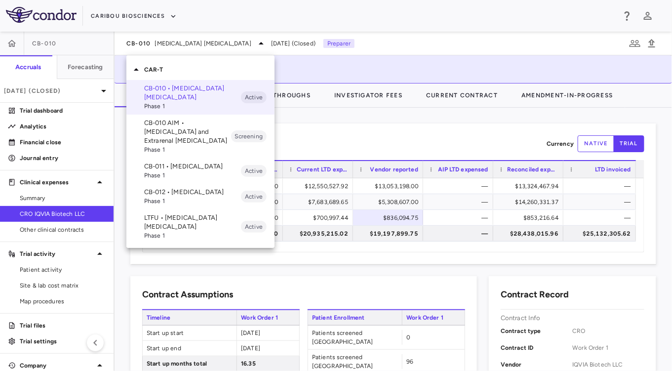
click at [183, 177] on span "Phase 1" at bounding box center [192, 175] width 97 height 9
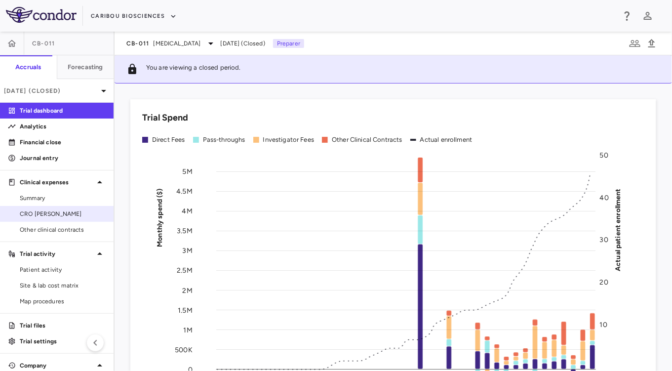
click at [47, 213] on span "CRO [PERSON_NAME]" at bounding box center [63, 213] width 86 height 9
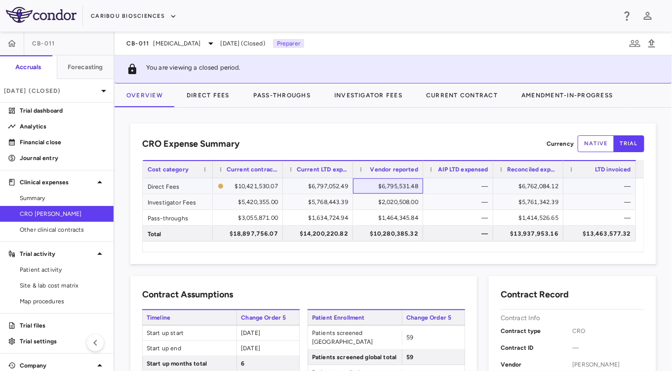
click at [395, 183] on div "$6,795,531.48" at bounding box center [390, 186] width 56 height 16
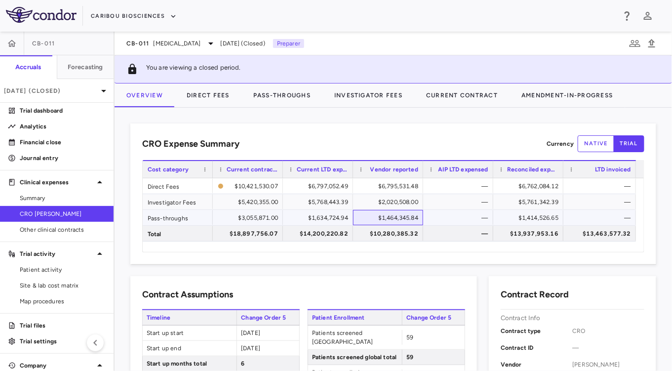
click at [387, 215] on div "$1,464,345.84" at bounding box center [390, 218] width 56 height 16
click at [216, 99] on button "Direct Fees" at bounding box center [208, 95] width 67 height 24
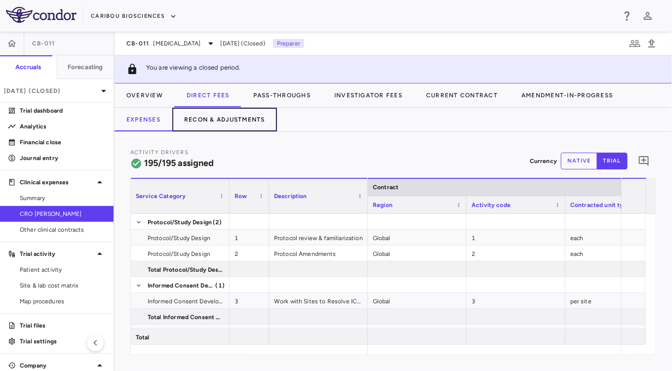
click at [215, 124] on button "Recon & Adjustments" at bounding box center [224, 120] width 105 height 24
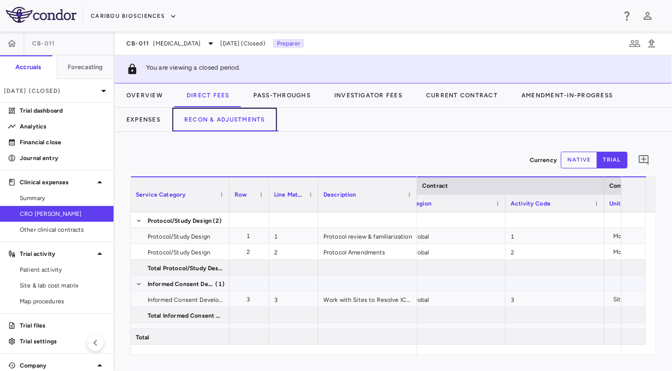
scroll to position [0, 33]
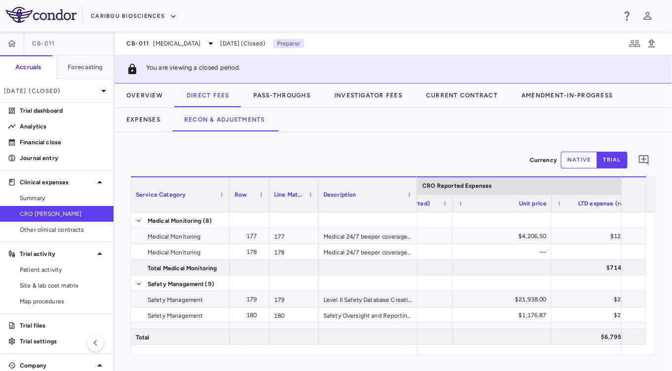
click at [374, 299] on div "Level II Safety Database Creation & Close-out" at bounding box center [367, 298] width 99 height 15
click at [509, 296] on div "$21,938.00" at bounding box center [503, 299] width 85 height 16
click at [339, 292] on div "Level II Safety Database Creation & Close-out" at bounding box center [367, 298] width 99 height 15
click at [506, 297] on div "$21,938.00" at bounding box center [503, 299] width 85 height 16
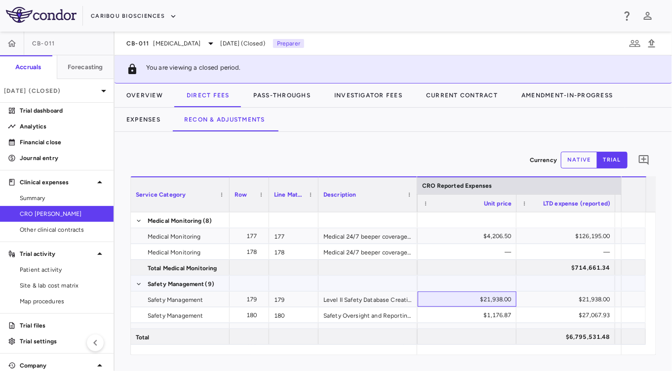
scroll to position [0, 1201]
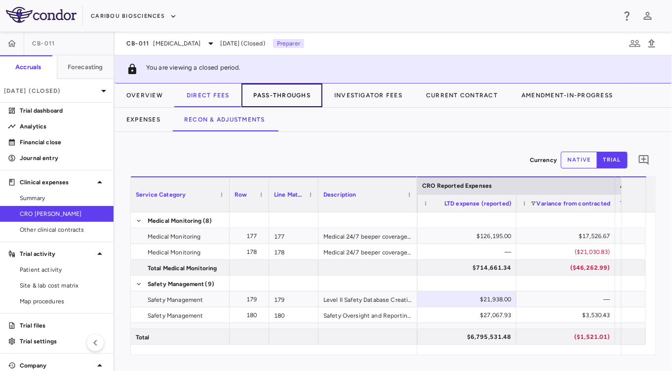
click at [293, 101] on button "Pass-Throughs" at bounding box center [281, 95] width 81 height 24
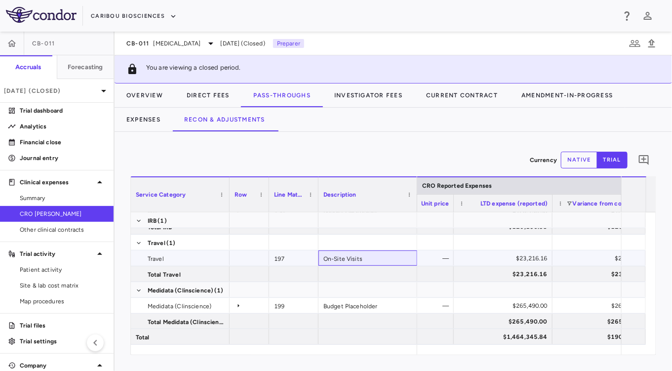
click at [350, 261] on div "On-Site Visits" at bounding box center [367, 257] width 99 height 15
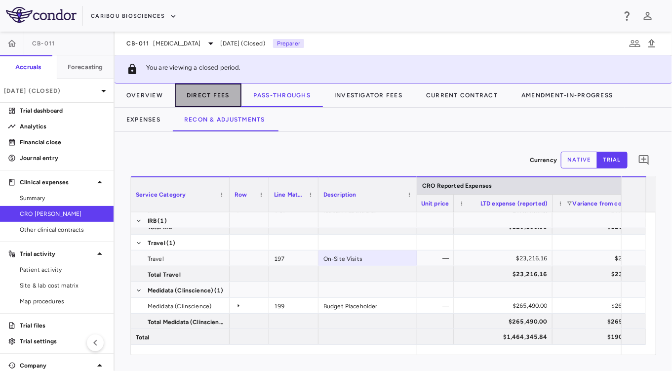
click at [214, 94] on button "Direct Fees" at bounding box center [208, 95] width 67 height 24
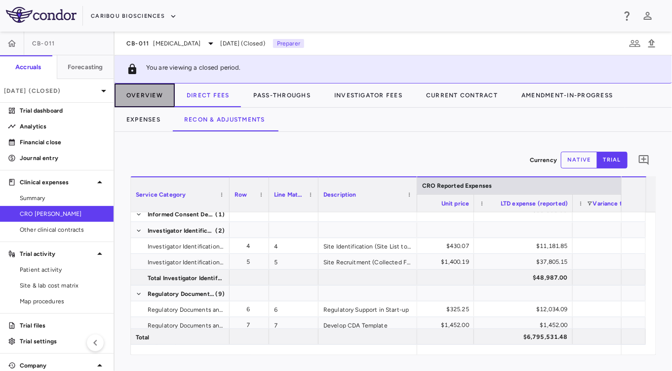
click at [155, 93] on button "Overview" at bounding box center [144, 95] width 60 height 24
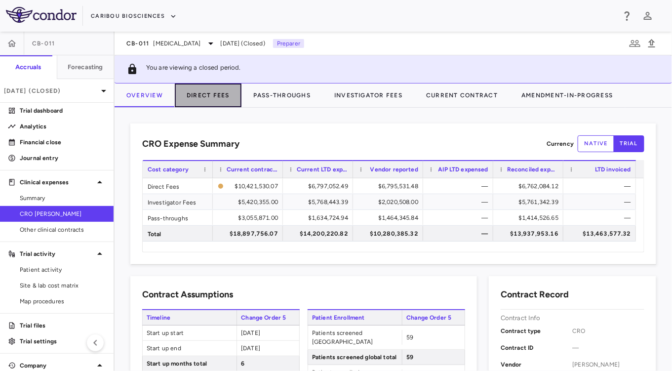
click at [209, 101] on button "Direct Fees" at bounding box center [208, 95] width 67 height 24
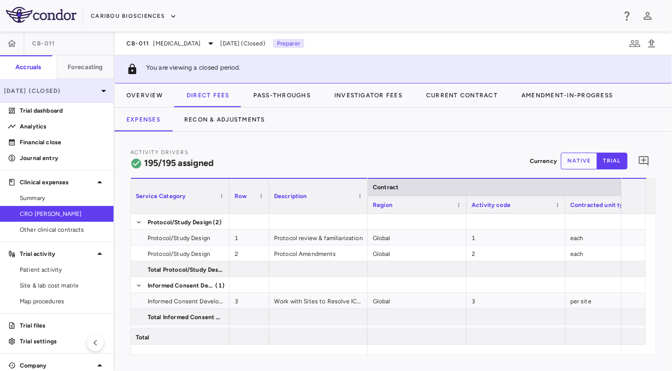
click at [47, 91] on p "[DATE] (Closed)" at bounding box center [51, 90] width 94 height 9
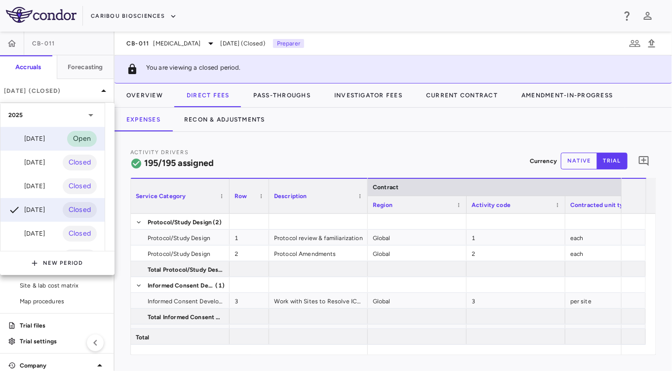
click at [54, 133] on div "[DATE] Open" at bounding box center [52, 139] width 104 height 24
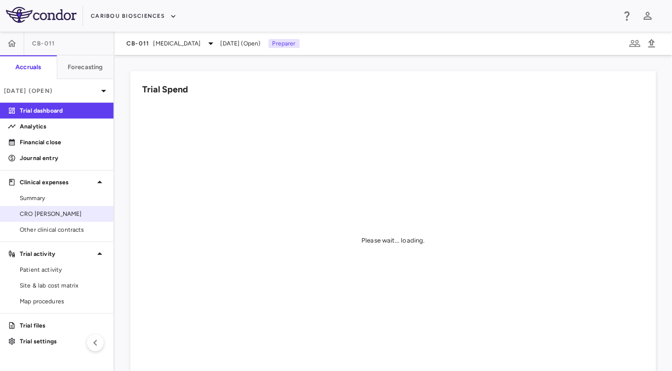
click at [38, 215] on span "CRO [PERSON_NAME]" at bounding box center [63, 213] width 86 height 9
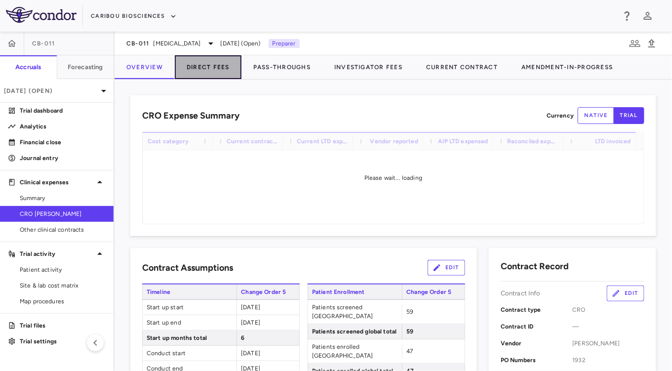
click at [212, 68] on button "Direct Fees" at bounding box center [208, 67] width 67 height 24
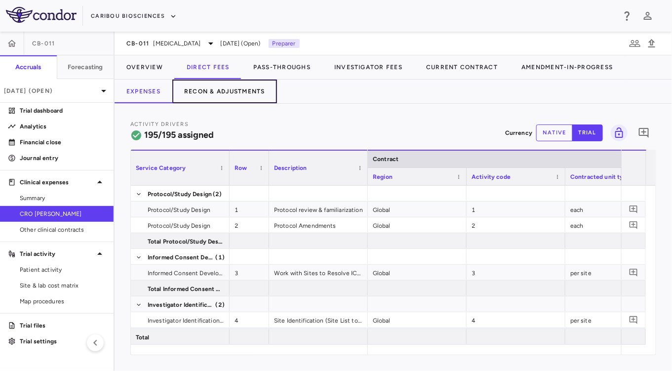
click at [225, 92] on button "Recon & Adjustments" at bounding box center [224, 91] width 105 height 24
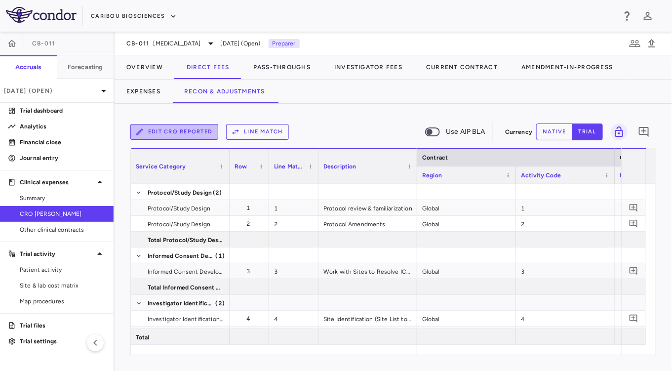
click at [174, 135] on button "Edit CRO reported" at bounding box center [174, 132] width 88 height 16
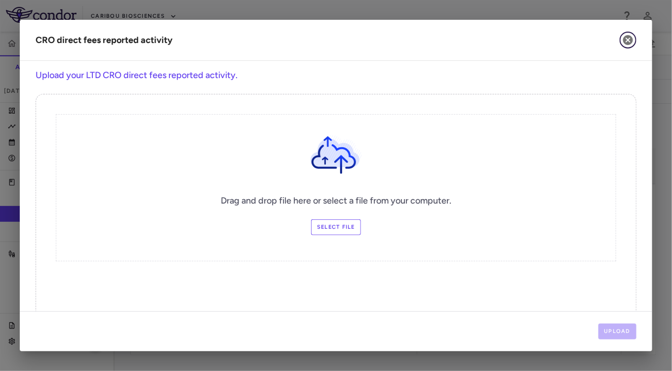
click at [630, 34] on icon "button" at bounding box center [628, 40] width 12 height 12
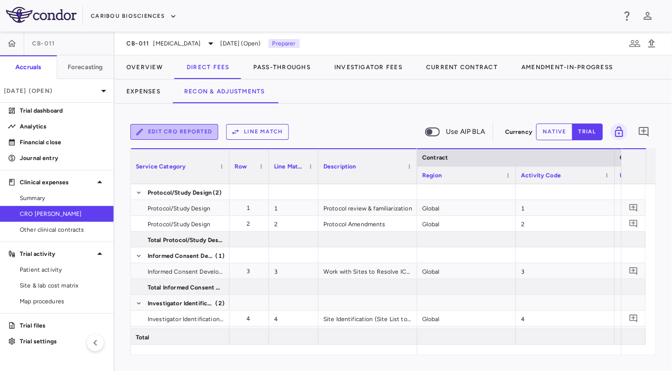
click at [171, 131] on button "Edit CRO reported" at bounding box center [174, 132] width 88 height 16
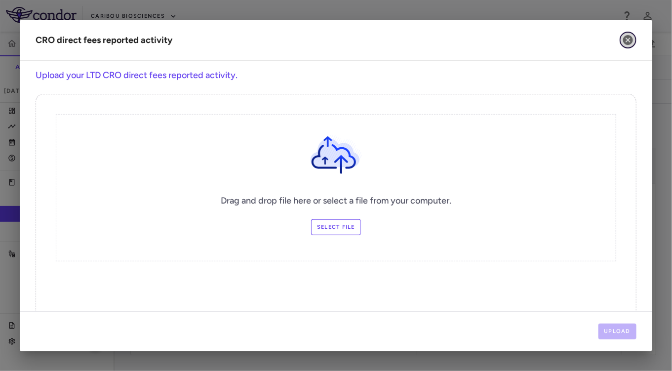
click at [627, 42] on icon "button" at bounding box center [628, 40] width 10 height 10
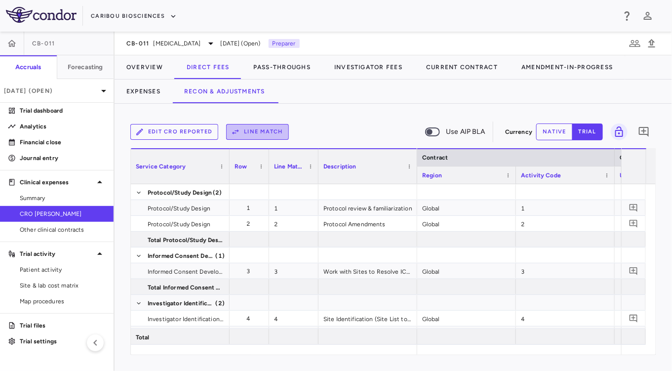
click at [255, 129] on button "Line Match" at bounding box center [257, 132] width 63 height 16
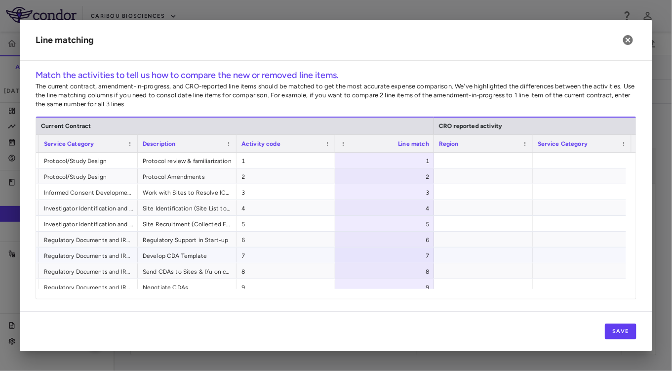
scroll to position [0, 123]
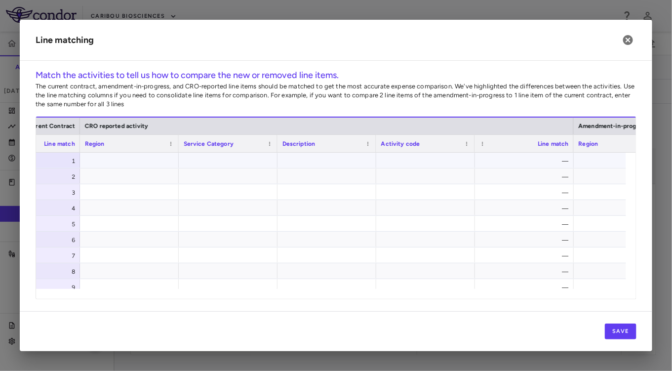
click at [536, 159] on div "—" at bounding box center [526, 161] width 85 height 16
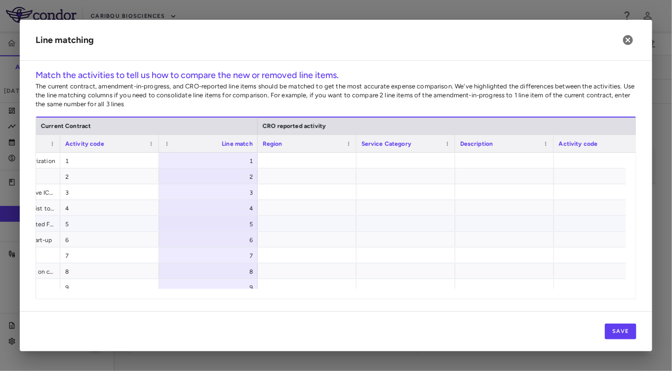
scroll to position [0, 272]
click at [629, 40] on icon "button" at bounding box center [628, 40] width 10 height 10
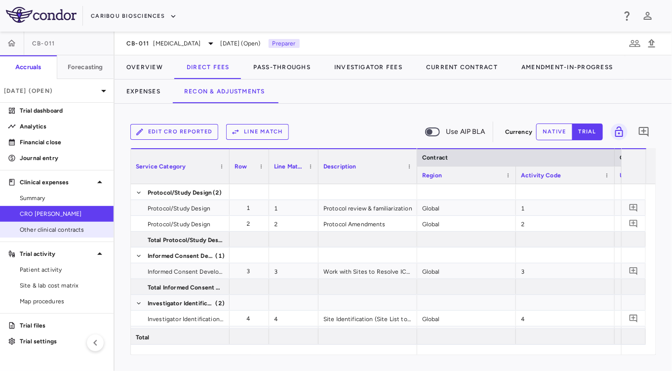
click at [50, 228] on span "Other clinical contracts" at bounding box center [63, 229] width 86 height 9
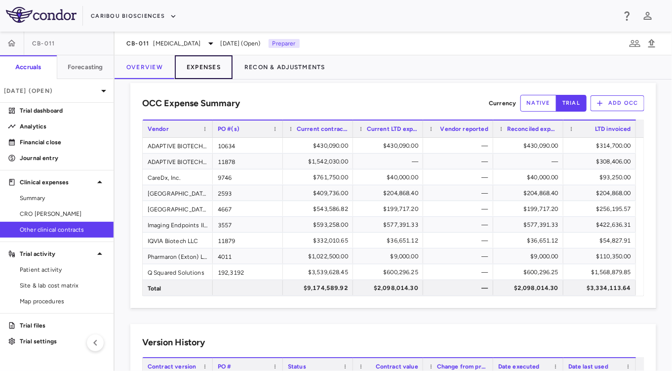
click at [201, 69] on button "Expenses" at bounding box center [204, 67] width 58 height 24
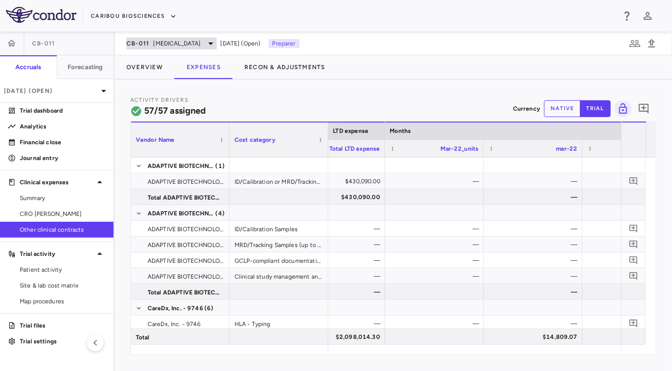
click at [165, 44] on span "[MEDICAL_DATA]" at bounding box center [176, 43] width 47 height 9
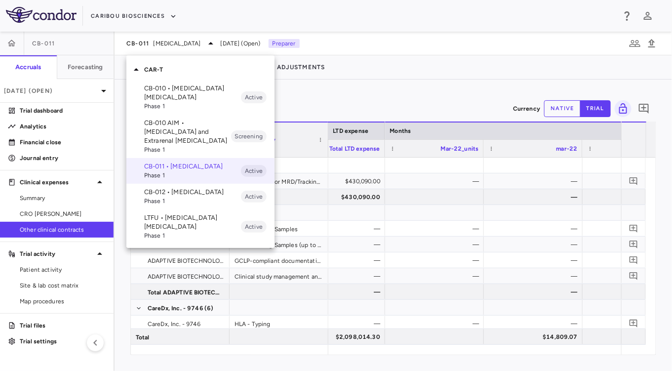
click at [170, 102] on span "Phase 1" at bounding box center [192, 106] width 97 height 9
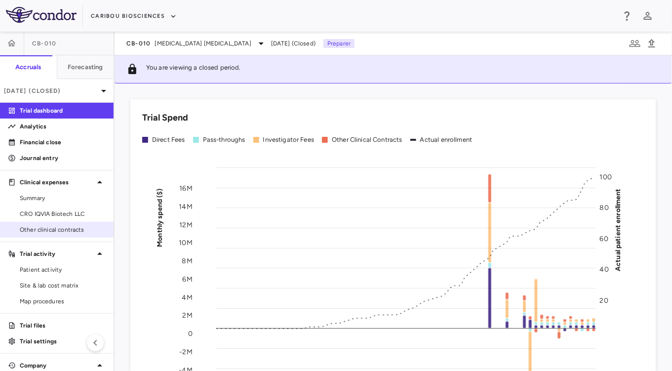
click at [50, 233] on span "Other clinical contracts" at bounding box center [63, 229] width 86 height 9
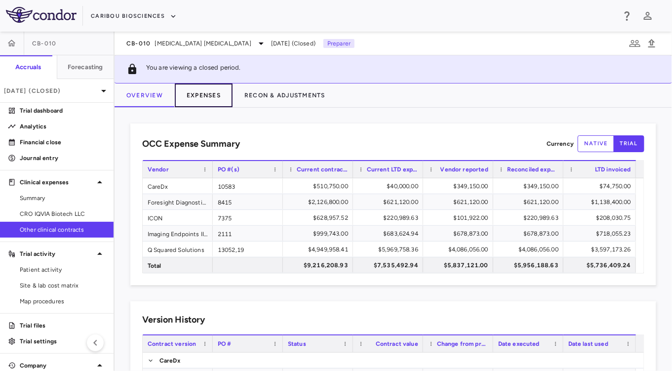
click at [215, 101] on button "Expenses" at bounding box center [204, 95] width 58 height 24
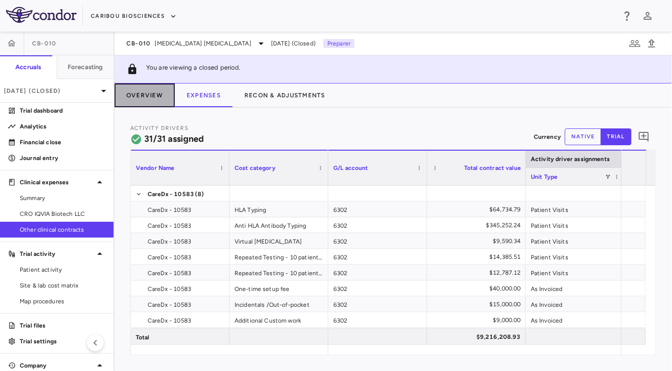
click at [158, 97] on button "Overview" at bounding box center [144, 95] width 60 height 24
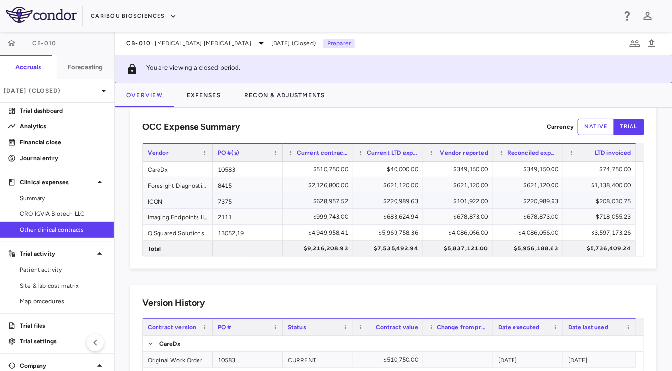
scroll to position [17, 0]
click at [190, 34] on div "CB-010 B Cell Non-Hodgkin's Lymphoma Jun 2025 (Closed) Preparer" at bounding box center [392, 44] width 557 height 24
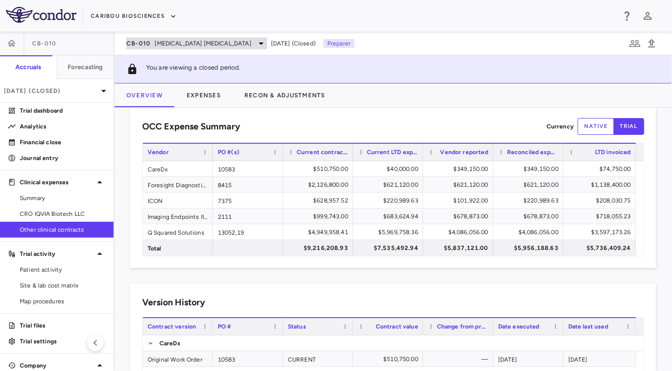
click at [180, 41] on span "[MEDICAL_DATA] [MEDICAL_DATA]" at bounding box center [203, 43] width 96 height 9
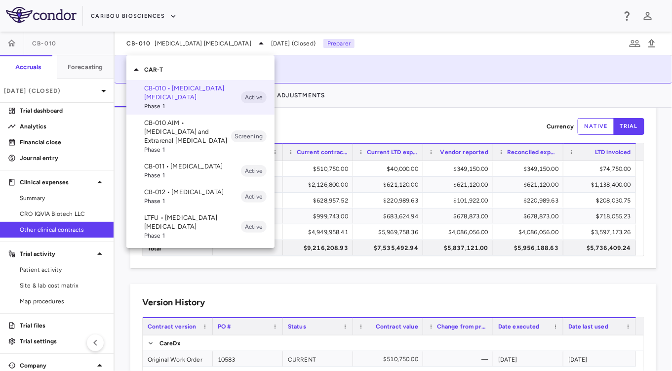
click at [188, 171] on span "Phase 1" at bounding box center [192, 175] width 97 height 9
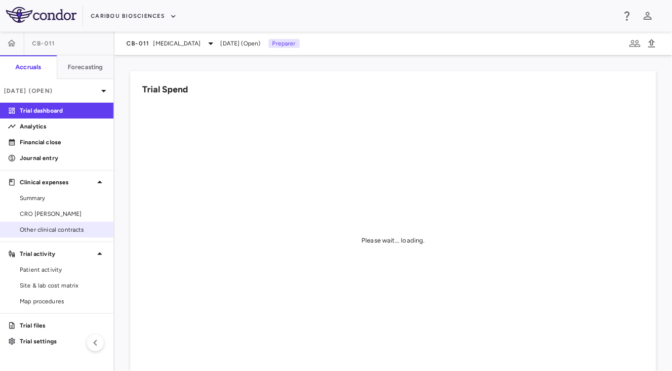
click at [50, 229] on span "Other clinical contracts" at bounding box center [63, 229] width 86 height 9
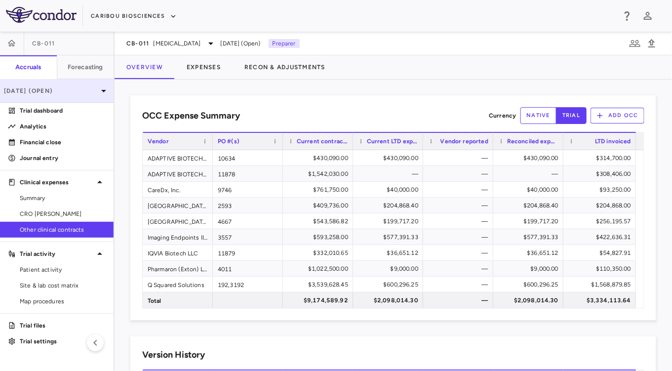
click at [65, 93] on p "[DATE] (Open)" at bounding box center [51, 90] width 94 height 9
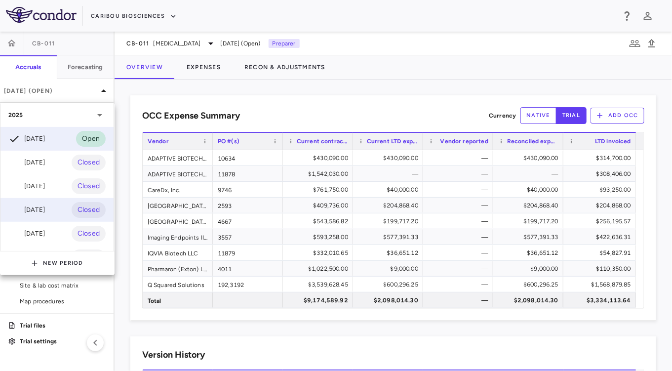
click at [38, 198] on div "Jun 2025 Closed" at bounding box center [56, 210] width 113 height 24
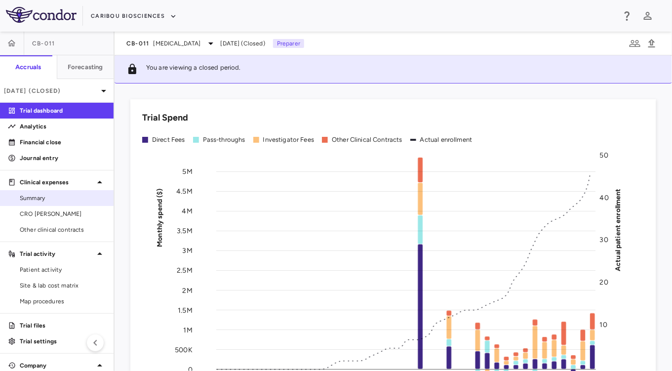
click at [51, 197] on span "Summary" at bounding box center [63, 197] width 86 height 9
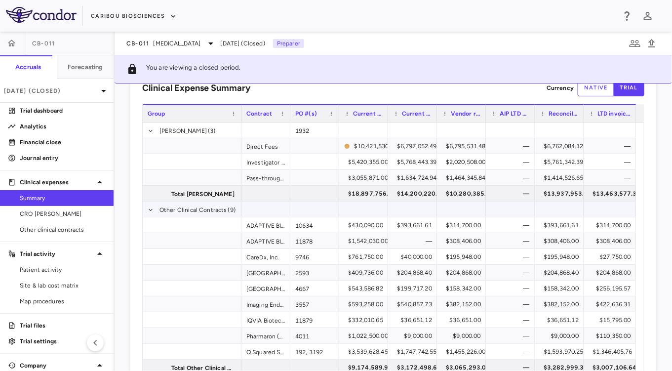
scroll to position [36, 0]
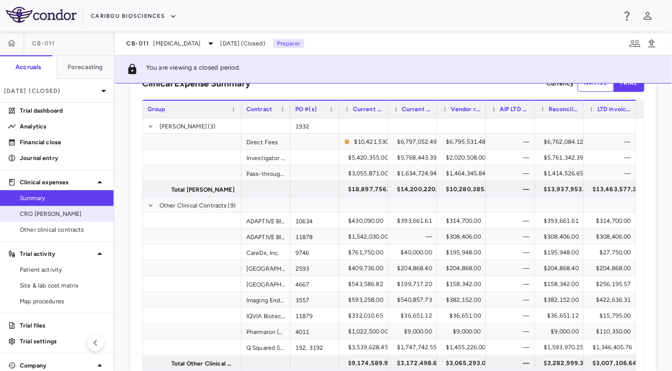
click at [35, 212] on span "CRO [PERSON_NAME]" at bounding box center [63, 213] width 86 height 9
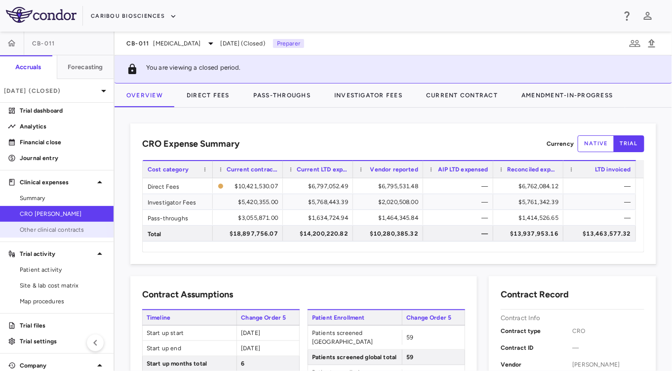
click at [48, 235] on link "Other clinical contracts" at bounding box center [57, 229] width 114 height 15
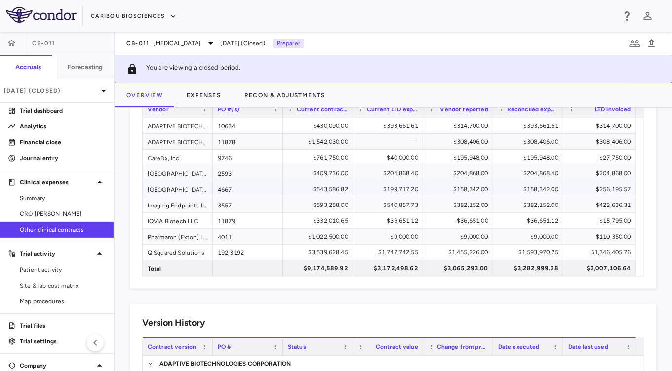
scroll to position [73, 0]
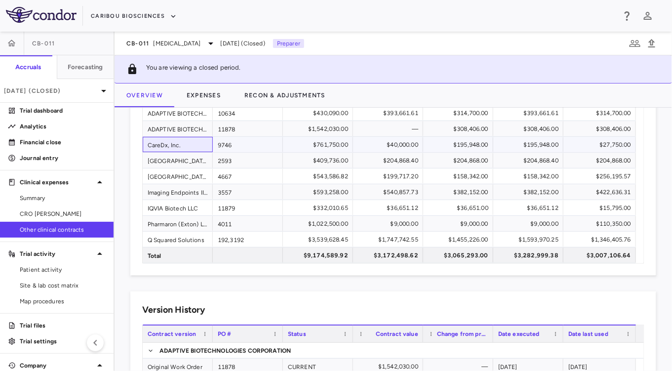
click at [185, 141] on div "CareDx, Inc." at bounding box center [178, 144] width 70 height 15
click at [461, 145] on div "$195,948.00" at bounding box center [460, 145] width 56 height 16
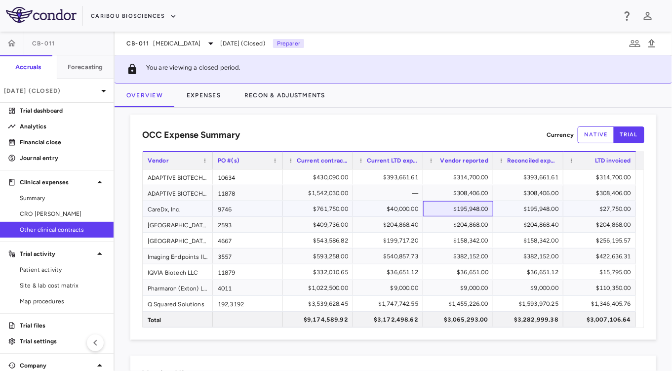
scroll to position [0, 0]
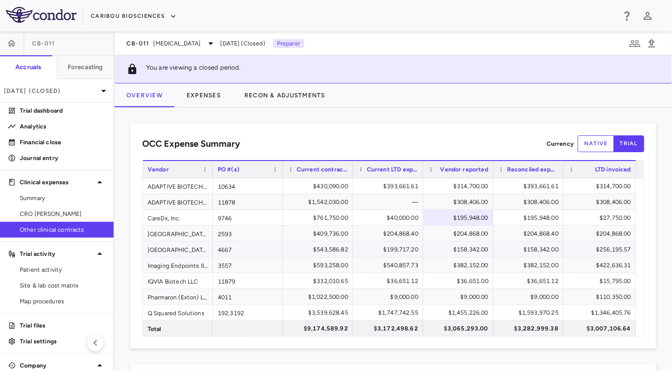
click at [471, 249] on div "$158,342.00" at bounding box center [460, 249] width 56 height 16
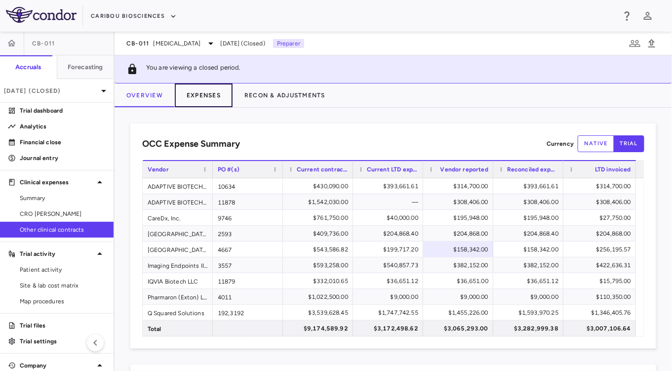
click at [190, 102] on button "Expenses" at bounding box center [204, 95] width 58 height 24
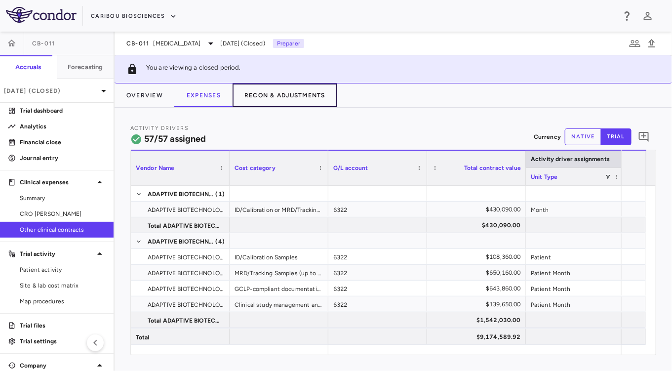
click at [276, 94] on button "Recon & Adjustments" at bounding box center [284, 95] width 105 height 24
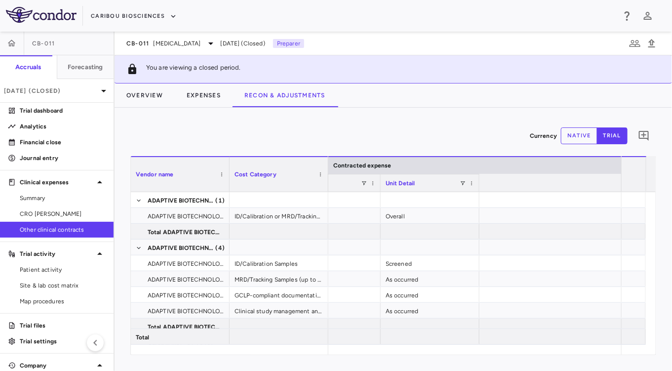
scroll to position [0, 442]
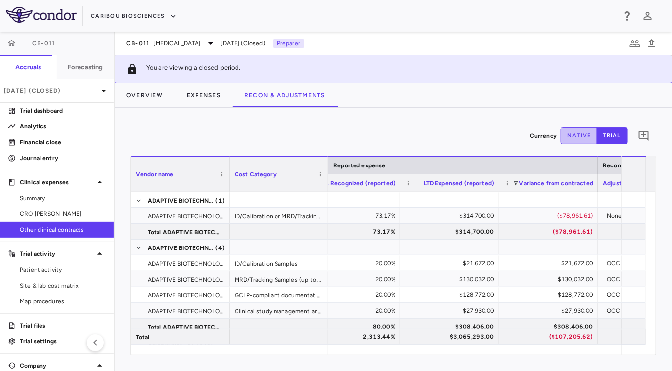
click at [573, 130] on button "native" at bounding box center [579, 135] width 37 height 17
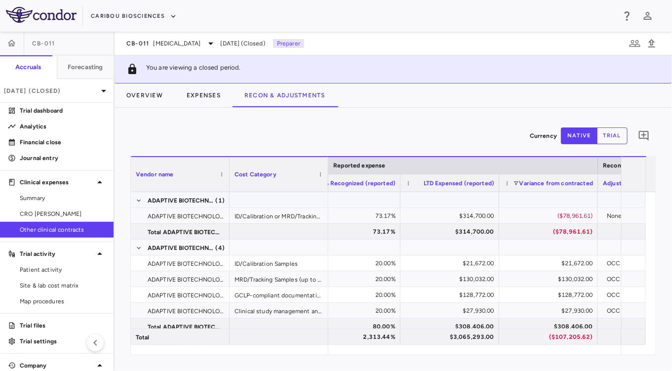
click at [477, 211] on div "$314,700.00" at bounding box center [451, 216] width 85 height 16
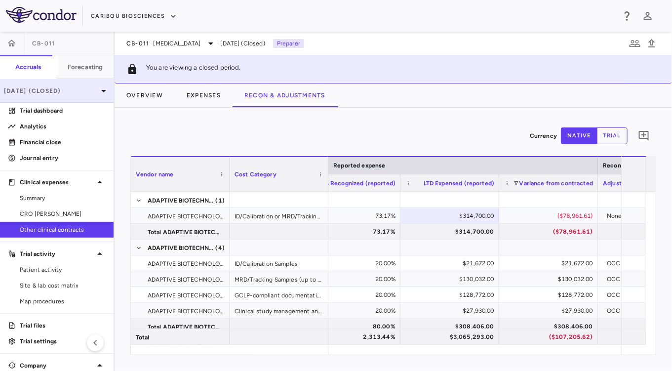
click at [75, 84] on div "[DATE] (Closed)" at bounding box center [57, 91] width 114 height 24
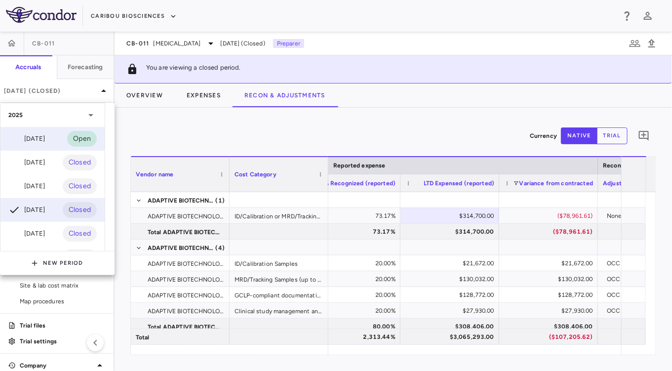
click at [35, 145] on div "[DATE] Open" at bounding box center [52, 139] width 104 height 24
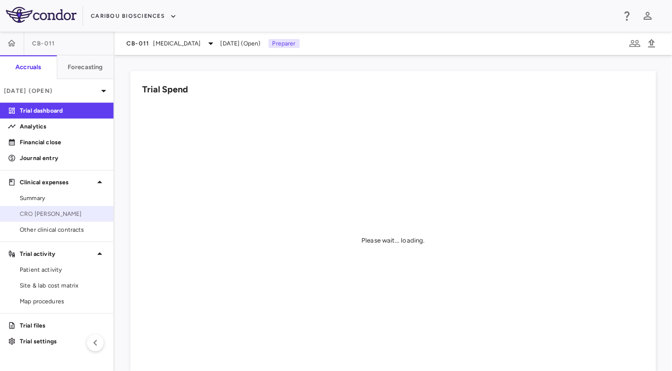
click at [41, 214] on span "CRO [PERSON_NAME]" at bounding box center [63, 213] width 86 height 9
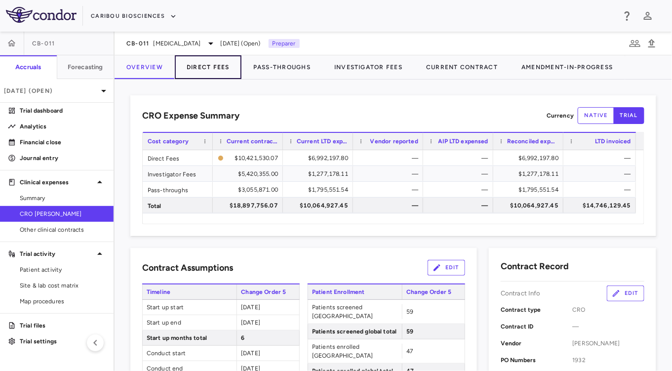
click at [202, 67] on button "Direct Fees" at bounding box center [208, 67] width 67 height 24
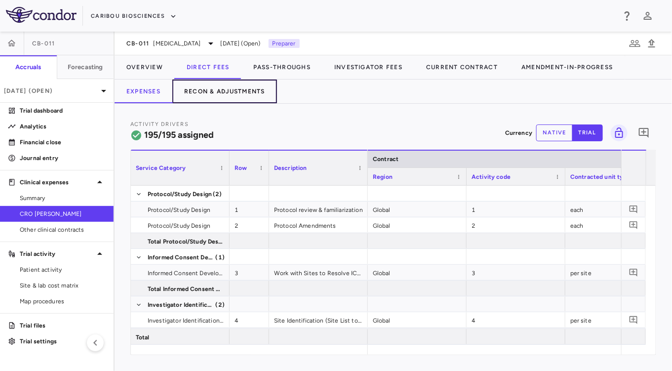
click at [210, 89] on button "Recon & Adjustments" at bounding box center [224, 91] width 105 height 24
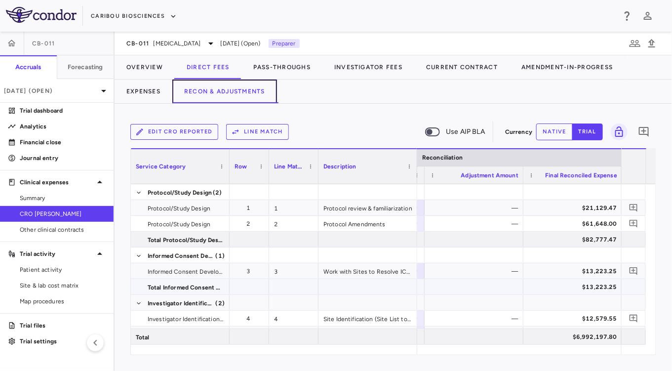
scroll to position [0, 1576]
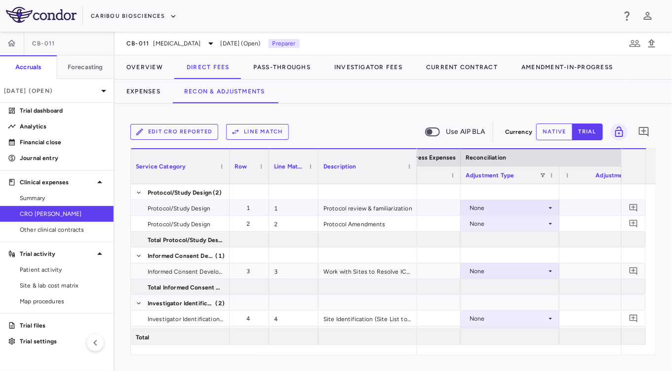
click at [507, 207] on div "None" at bounding box center [507, 208] width 77 height 16
click at [473, 188] on div at bounding box center [336, 185] width 672 height 371
click at [480, 205] on div "None" at bounding box center [507, 208] width 77 height 16
click at [532, 209] on div at bounding box center [336, 185] width 672 height 371
click at [532, 209] on div "None" at bounding box center [507, 208] width 77 height 16
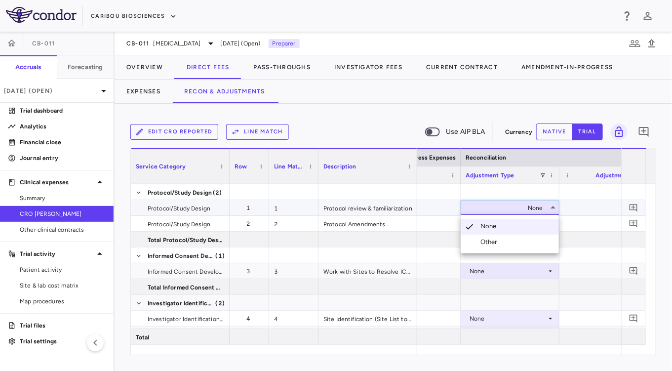
click at [538, 208] on div at bounding box center [336, 185] width 672 height 371
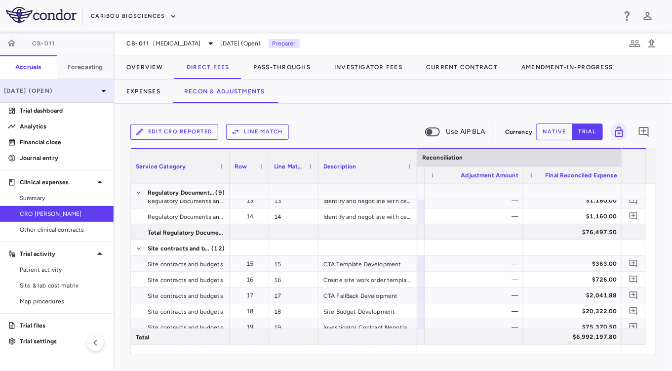
click at [57, 93] on p "[DATE] (Open)" at bounding box center [51, 90] width 94 height 9
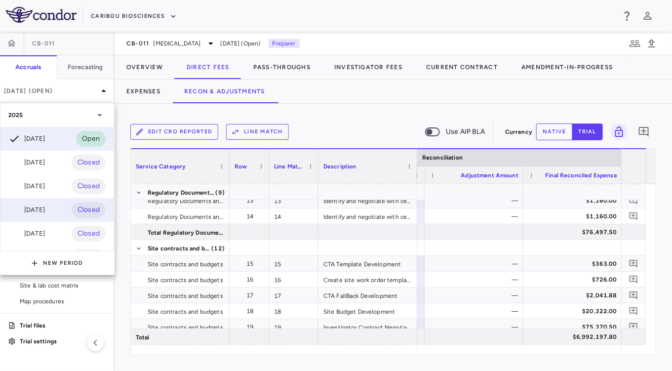
click at [45, 207] on div "[DATE]" at bounding box center [26, 210] width 37 height 12
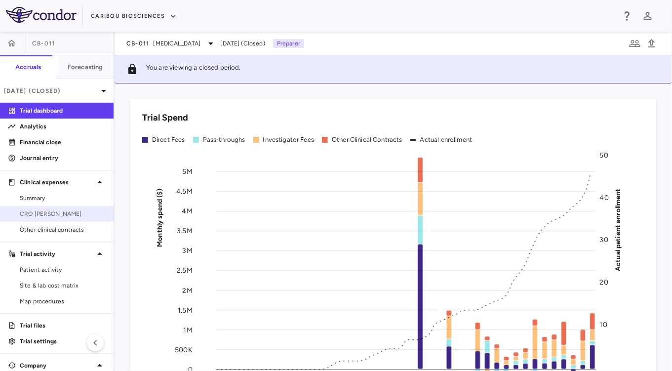
click at [35, 208] on link "CRO [PERSON_NAME]" at bounding box center [57, 213] width 114 height 15
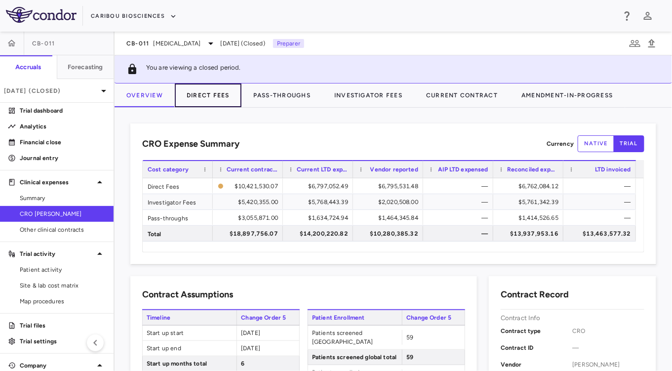
click at [222, 97] on button "Direct Fees" at bounding box center [208, 95] width 67 height 24
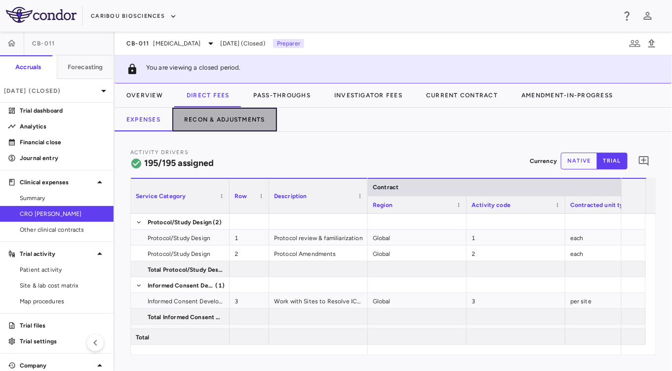
click at [212, 119] on button "Recon & Adjustments" at bounding box center [224, 120] width 105 height 24
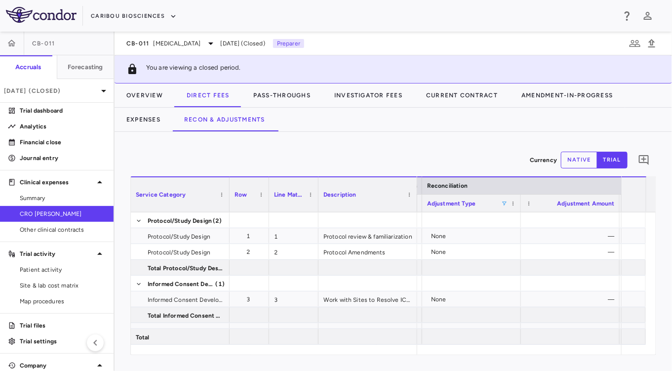
click at [503, 204] on span at bounding box center [504, 203] width 6 height 6
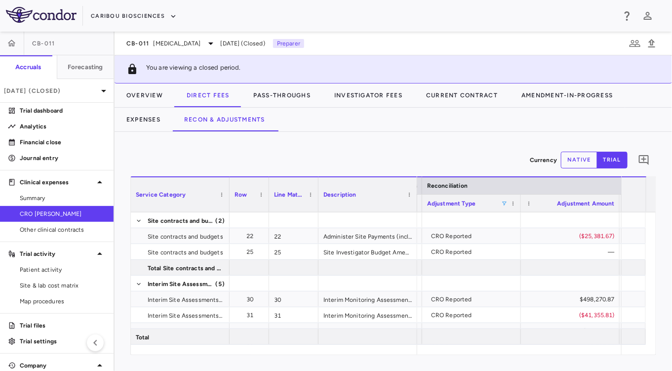
click at [483, 148] on div "Currency native trial 0" at bounding box center [393, 160] width 526 height 25
click at [466, 231] on div "CRO Reported" at bounding box center [473, 236] width 85 height 16
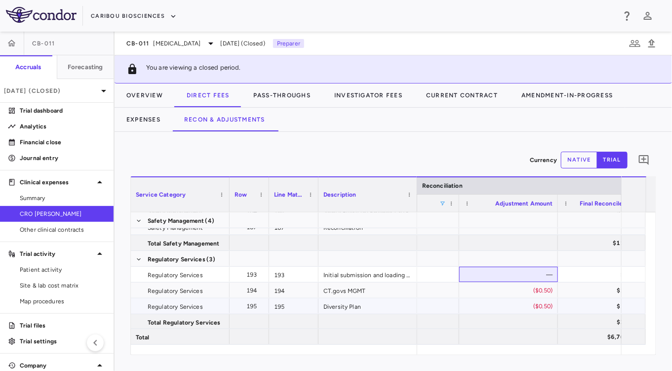
drag, startPoint x: 533, startPoint y: 278, endPoint x: 530, endPoint y: 304, distance: 25.8
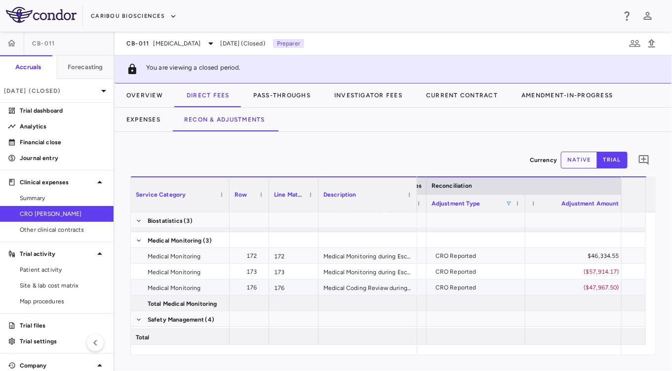
click at [562, 288] on div "($47,967.50)" at bounding box center [576, 287] width 85 height 16
click at [479, 291] on div "CRO Reported" at bounding box center [477, 287] width 85 height 16
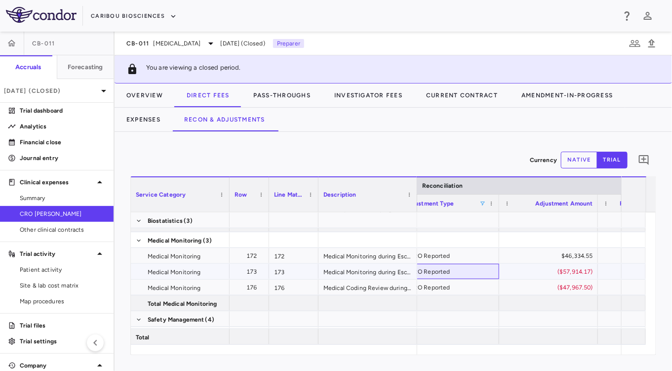
click at [471, 266] on div "CRO Reported" at bounding box center [451, 272] width 85 height 16
click at [489, 272] on div "CRO Reported" at bounding box center [451, 272] width 85 height 16
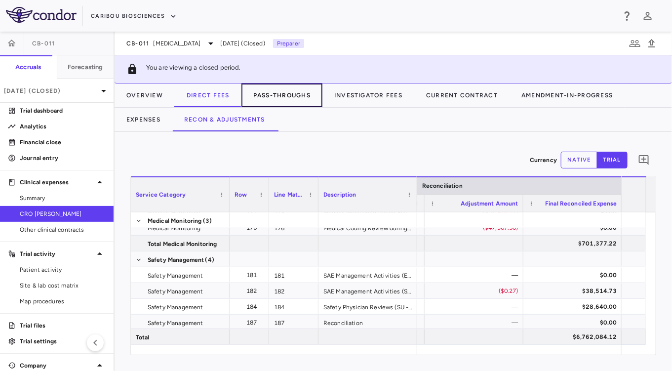
click at [260, 97] on button "Pass-Throughs" at bounding box center [281, 95] width 81 height 24
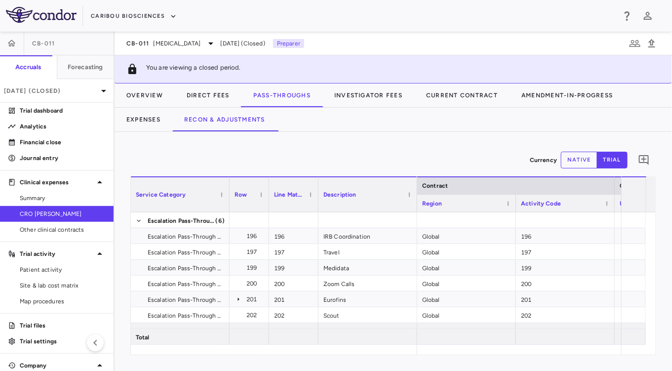
click at [445, 354] on div "Service Category Drag here to set column labels Service Category Row" at bounding box center [393, 265] width 526 height 179
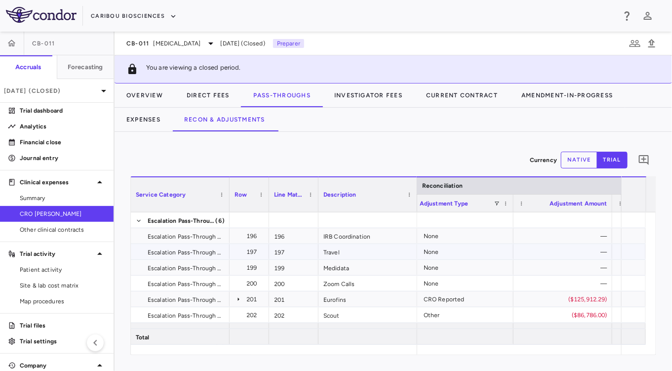
scroll to position [0, 1721]
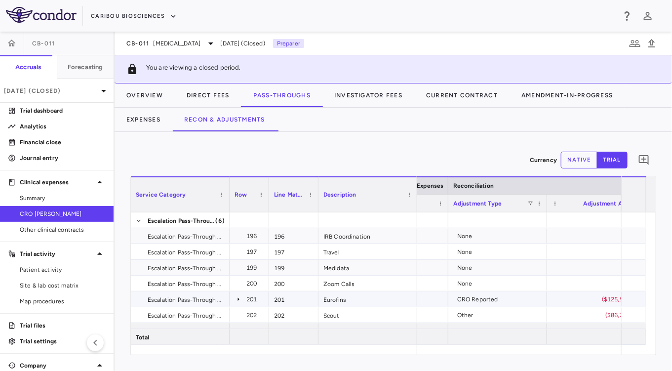
click at [489, 300] on div "CRO Reported" at bounding box center [499, 299] width 85 height 16
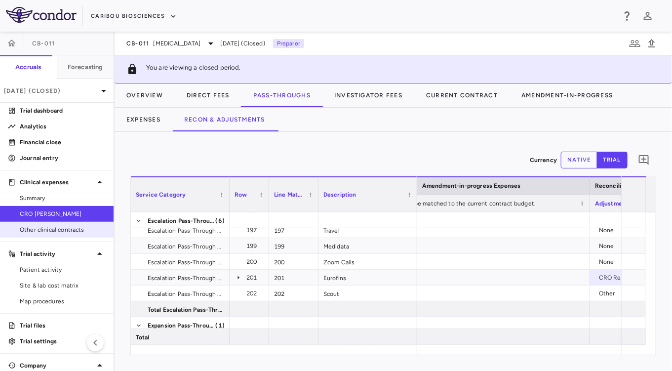
click at [17, 225] on div "Other clinical contracts" at bounding box center [61, 229] width 90 height 9
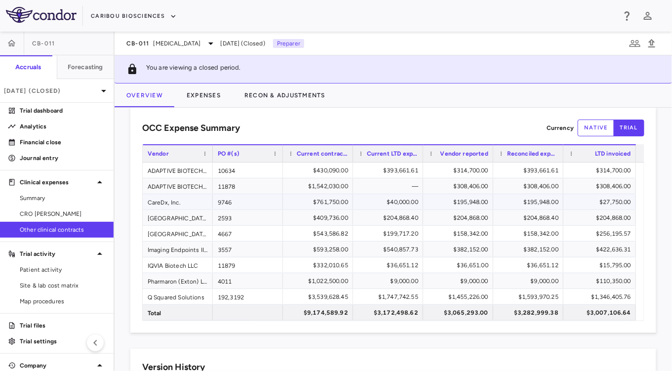
scroll to position [17, 0]
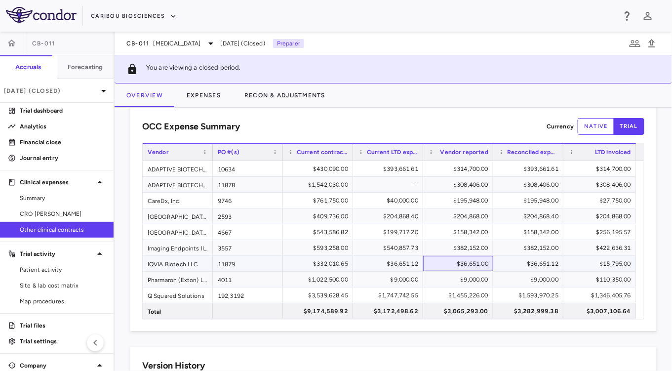
click at [475, 264] on div "$36,651.00" at bounding box center [460, 264] width 56 height 16
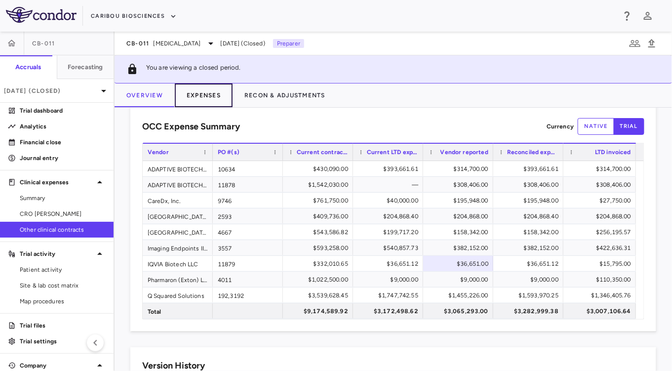
click at [222, 100] on button "Expenses" at bounding box center [204, 95] width 58 height 24
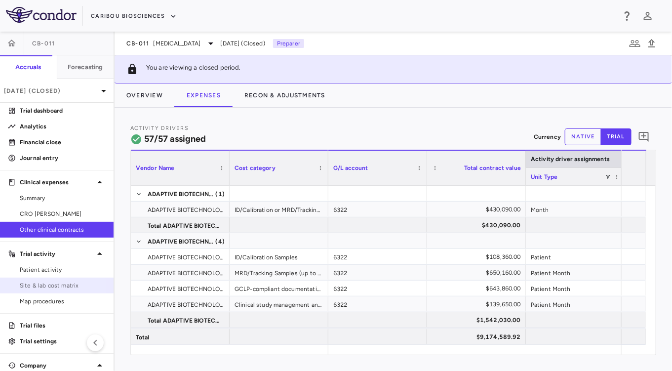
click at [37, 286] on span "Site & lab cost matrix" at bounding box center [63, 285] width 86 height 9
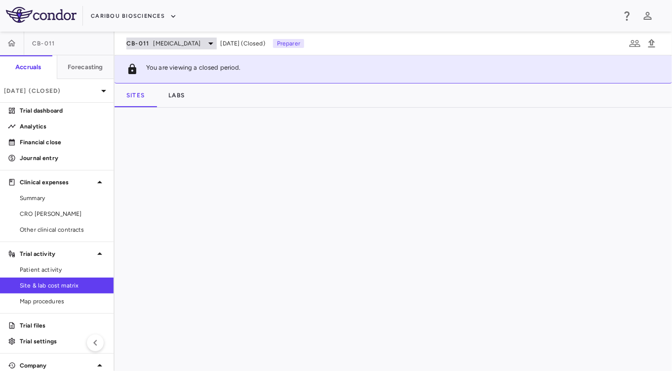
click at [151, 38] on div "CB-011 Multiple Myeloma" at bounding box center [171, 44] width 90 height 12
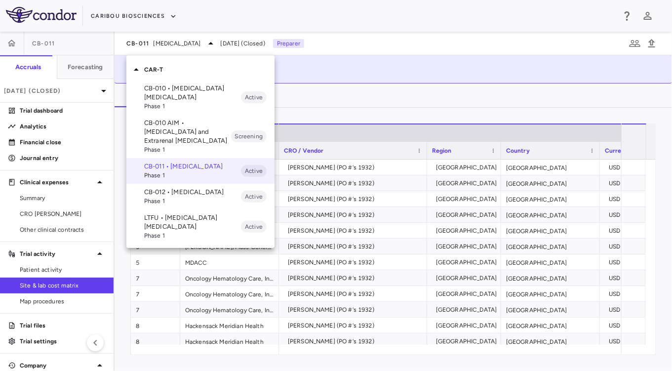
click at [153, 90] on p "CB-010 • [MEDICAL_DATA] [MEDICAL_DATA]" at bounding box center [192, 93] width 97 height 18
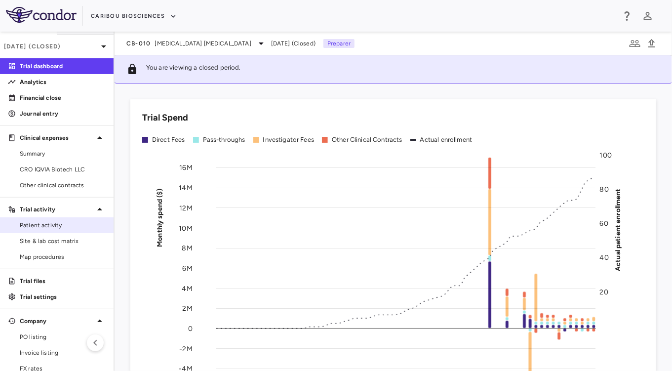
scroll to position [58, 0]
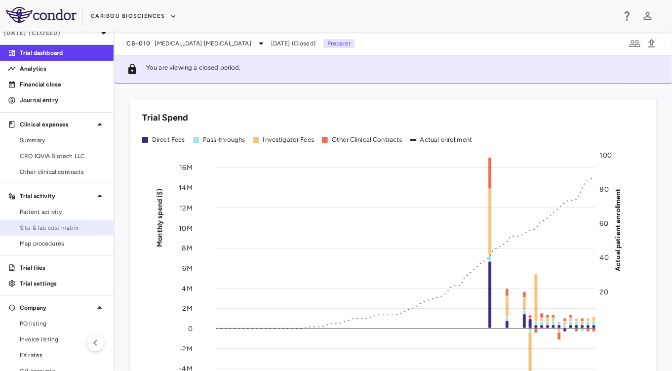
click at [52, 226] on span "Site & lab cost matrix" at bounding box center [63, 227] width 86 height 9
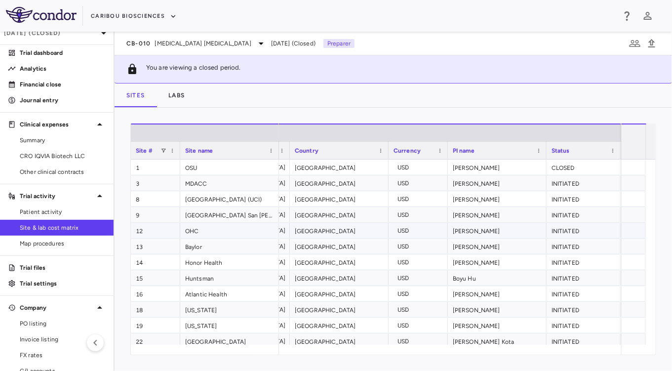
scroll to position [0, 268]
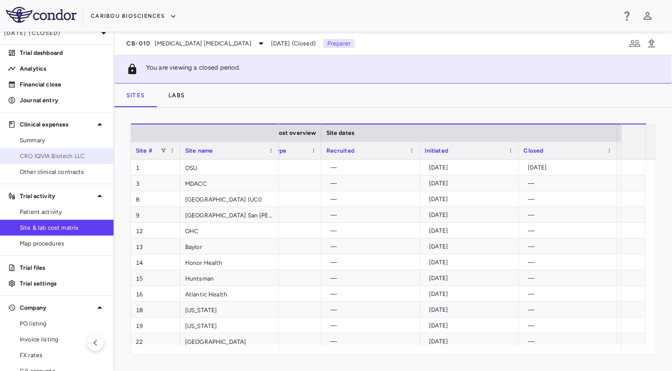
click at [50, 157] on span "CRO IQVIA Biotech LLC" at bounding box center [63, 156] width 86 height 9
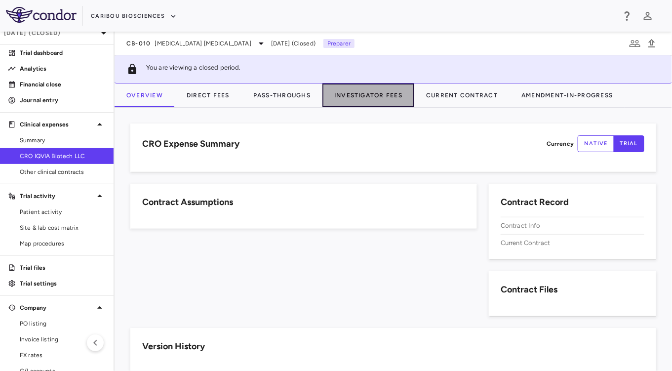
click at [363, 101] on button "Investigator Fees" at bounding box center [368, 95] width 92 height 24
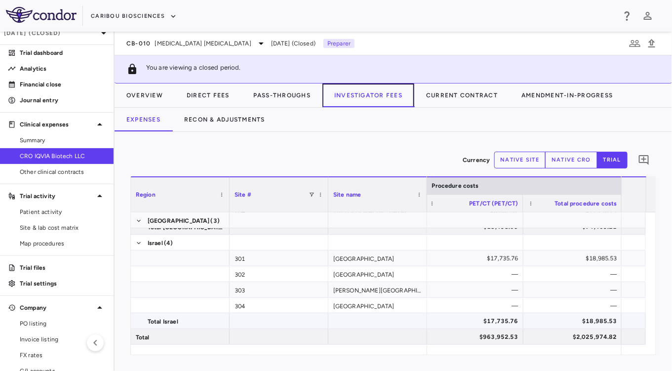
scroll to position [578, 0]
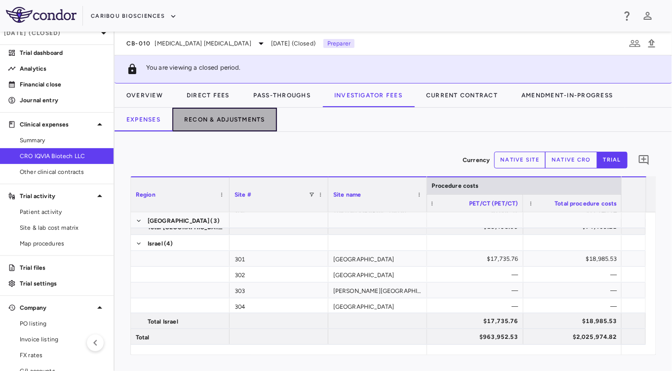
click at [241, 124] on button "Recon & Adjustments" at bounding box center [224, 120] width 105 height 24
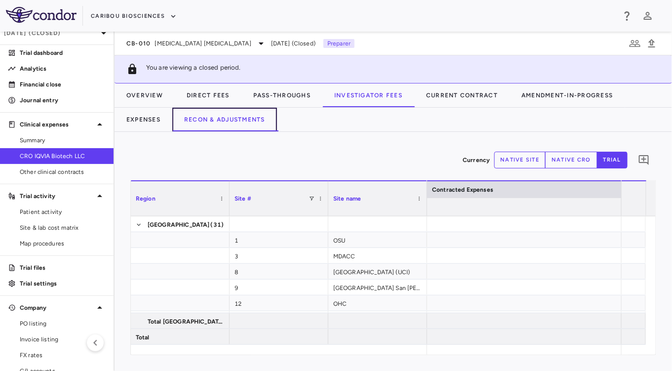
scroll to position [0, 792]
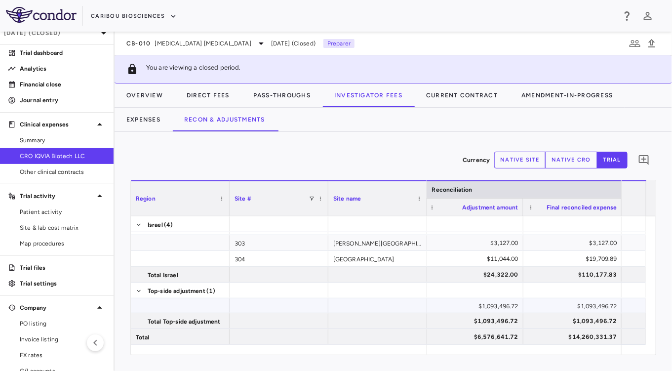
click at [575, 302] on div "$1,093,496.72" at bounding box center [574, 306] width 85 height 16
click at [161, 87] on button "Overview" at bounding box center [144, 95] width 60 height 24
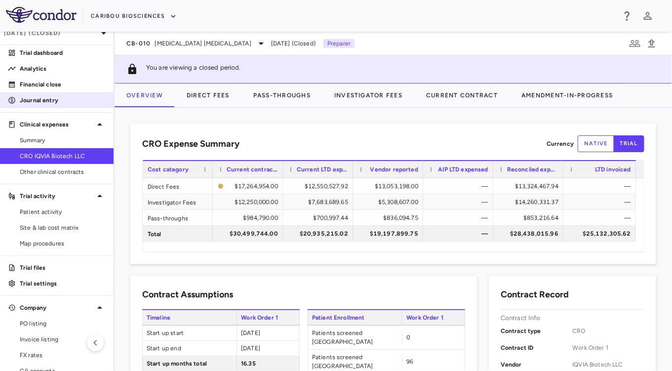
click at [43, 100] on p "Journal entry" at bounding box center [63, 100] width 86 height 9
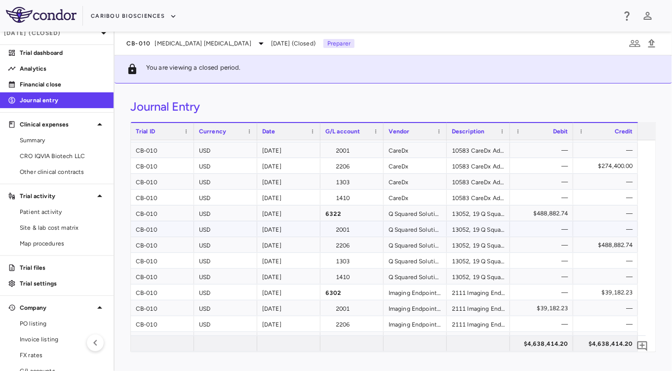
scroll to position [17, 0]
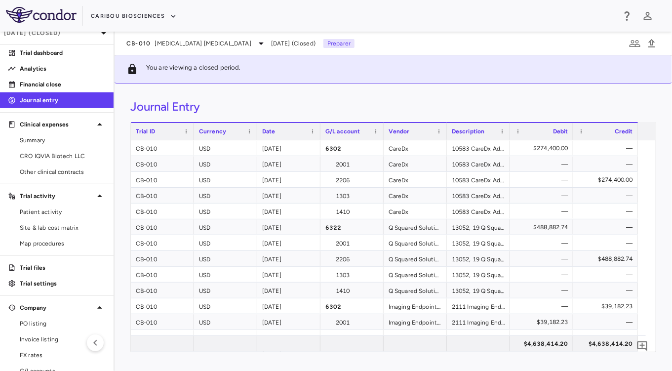
click at [414, 110] on div "Journal Entry" at bounding box center [393, 106] width 526 height 15
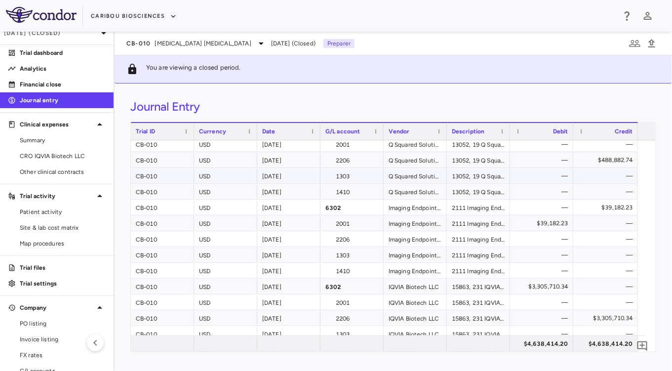
scroll to position [0, 0]
